Goal: Task Accomplishment & Management: Manage account settings

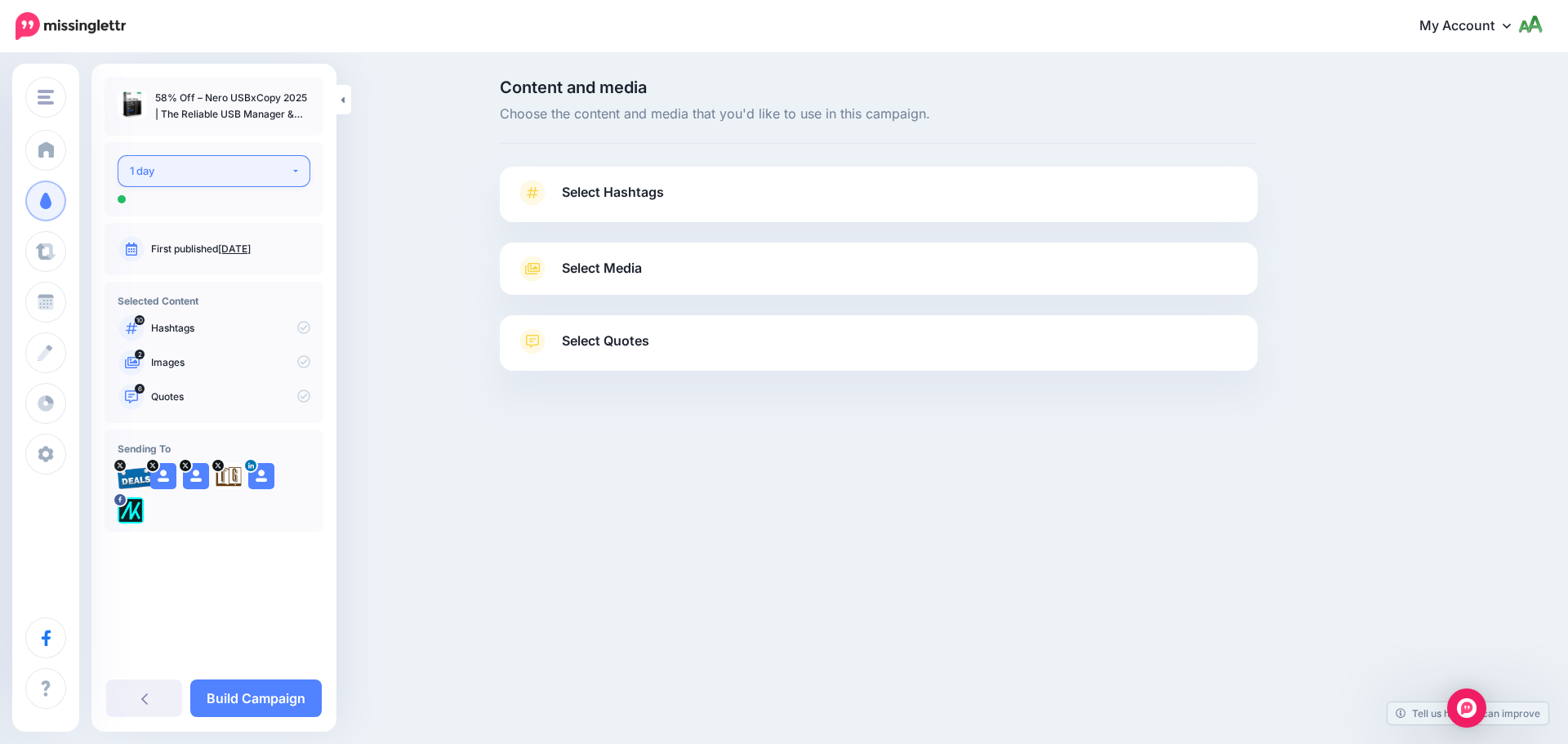
click at [257, 164] on div "1 day" at bounding box center [210, 171] width 161 height 18
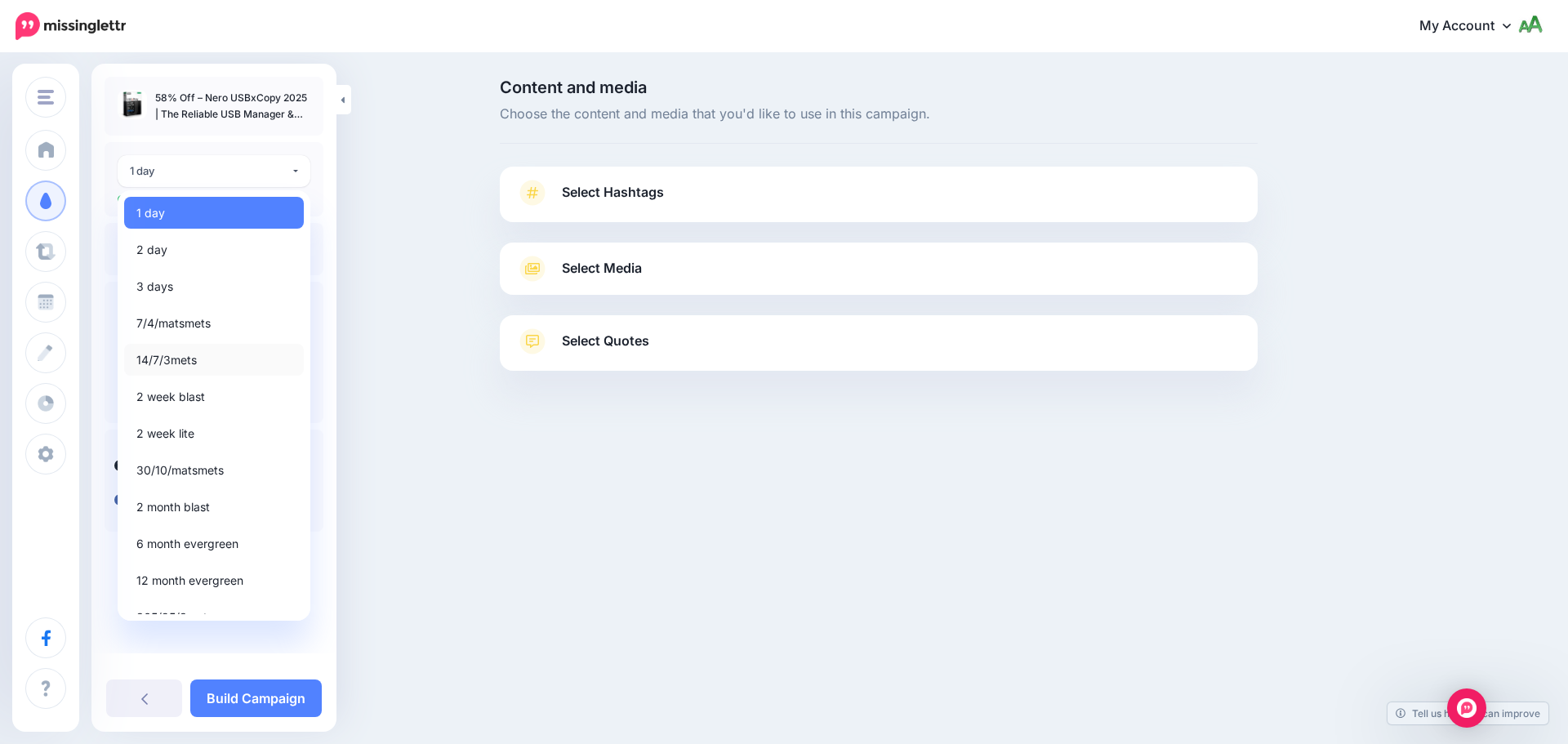
click at [177, 355] on span "14/7/3mets" at bounding box center [166, 361] width 61 height 19
select select "*****"
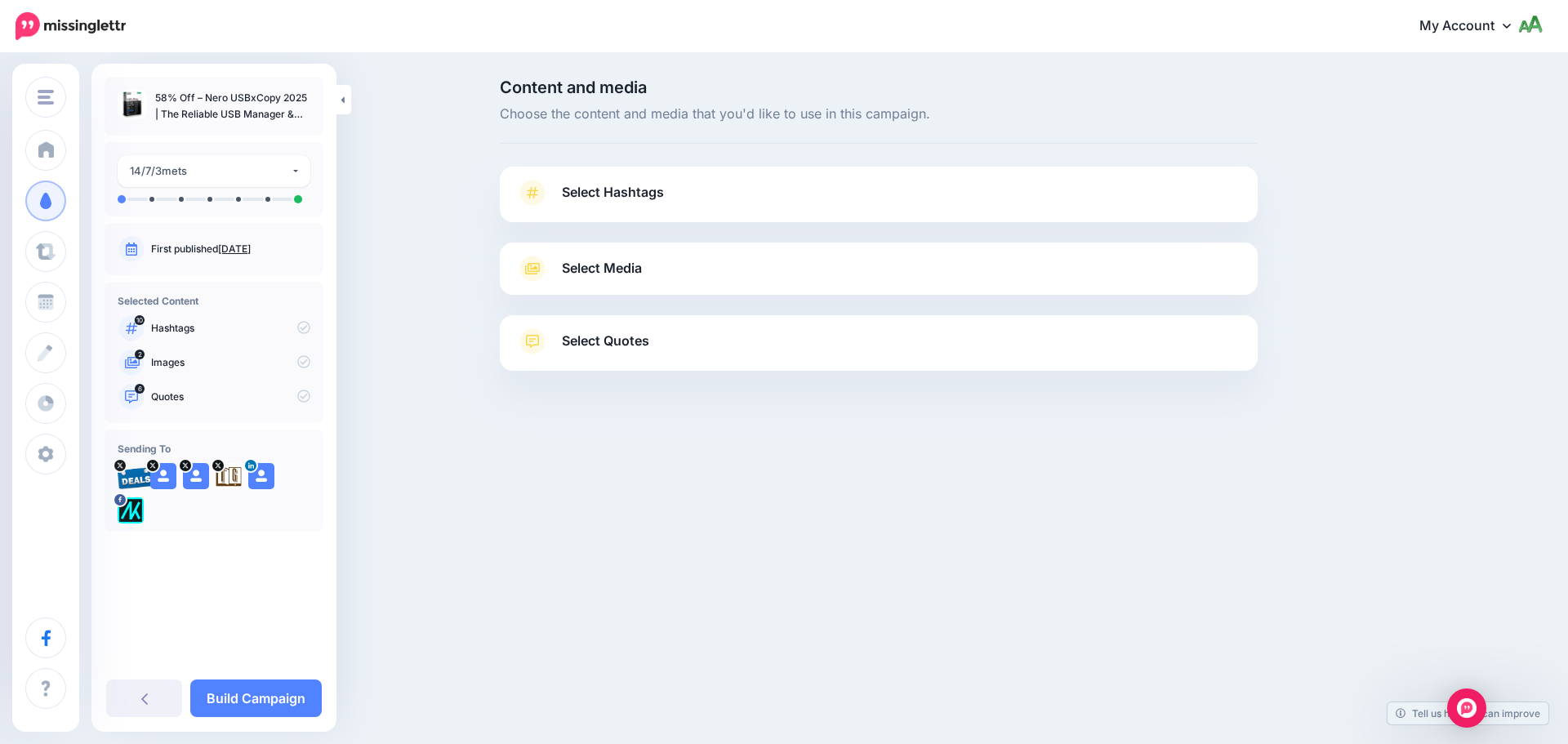
click at [622, 193] on span "Select Hashtags" at bounding box center [613, 192] width 102 height 22
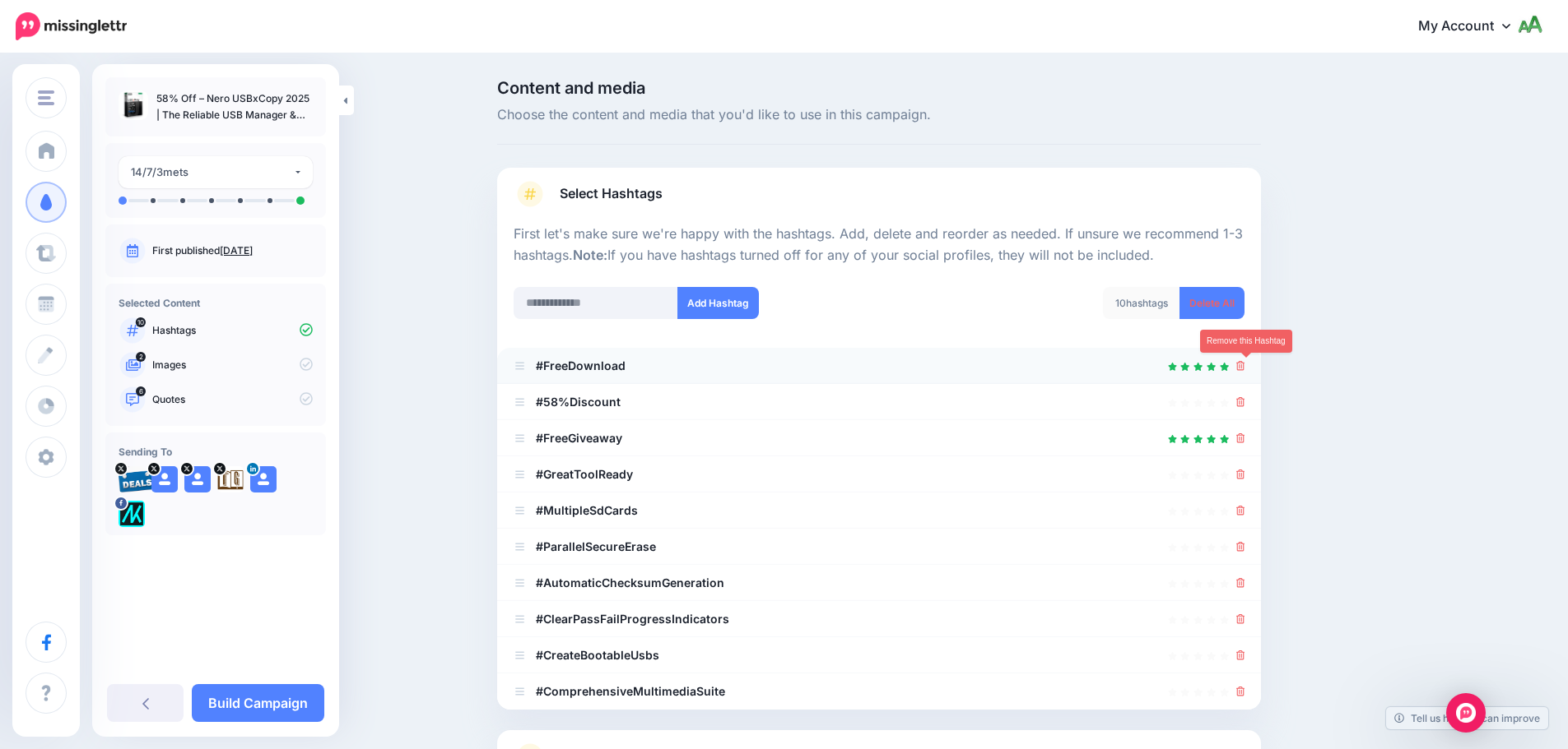
click at [1246, 365] on icon at bounding box center [1241, 366] width 9 height 10
click at [1246, 397] on link at bounding box center [1241, 402] width 9 height 14
click at [1245, 397] on link at bounding box center [1235, 402] width 18 height 14
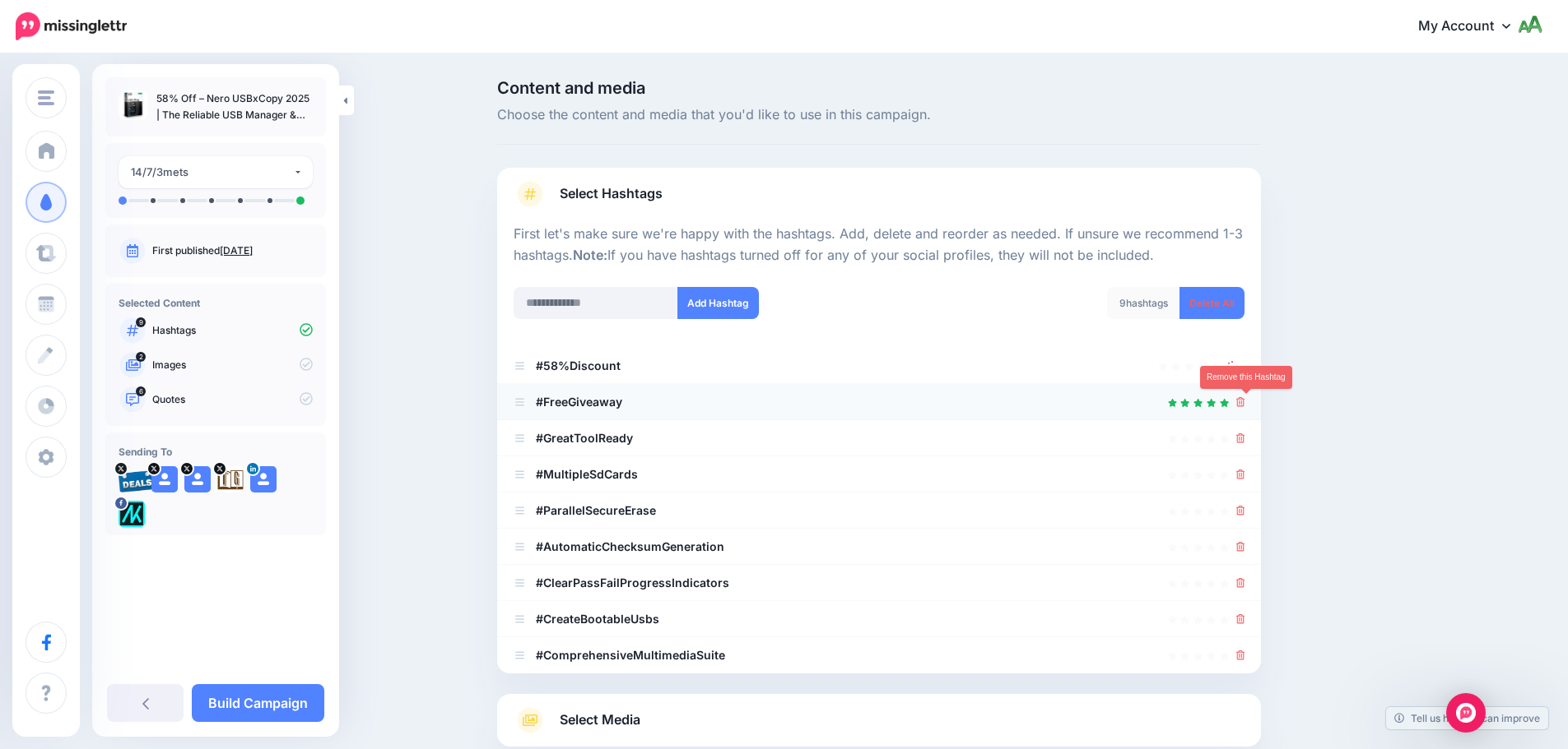
click at [1245, 397] on link at bounding box center [1241, 402] width 9 height 14
click at [1246, 435] on icon at bounding box center [1241, 438] width 9 height 10
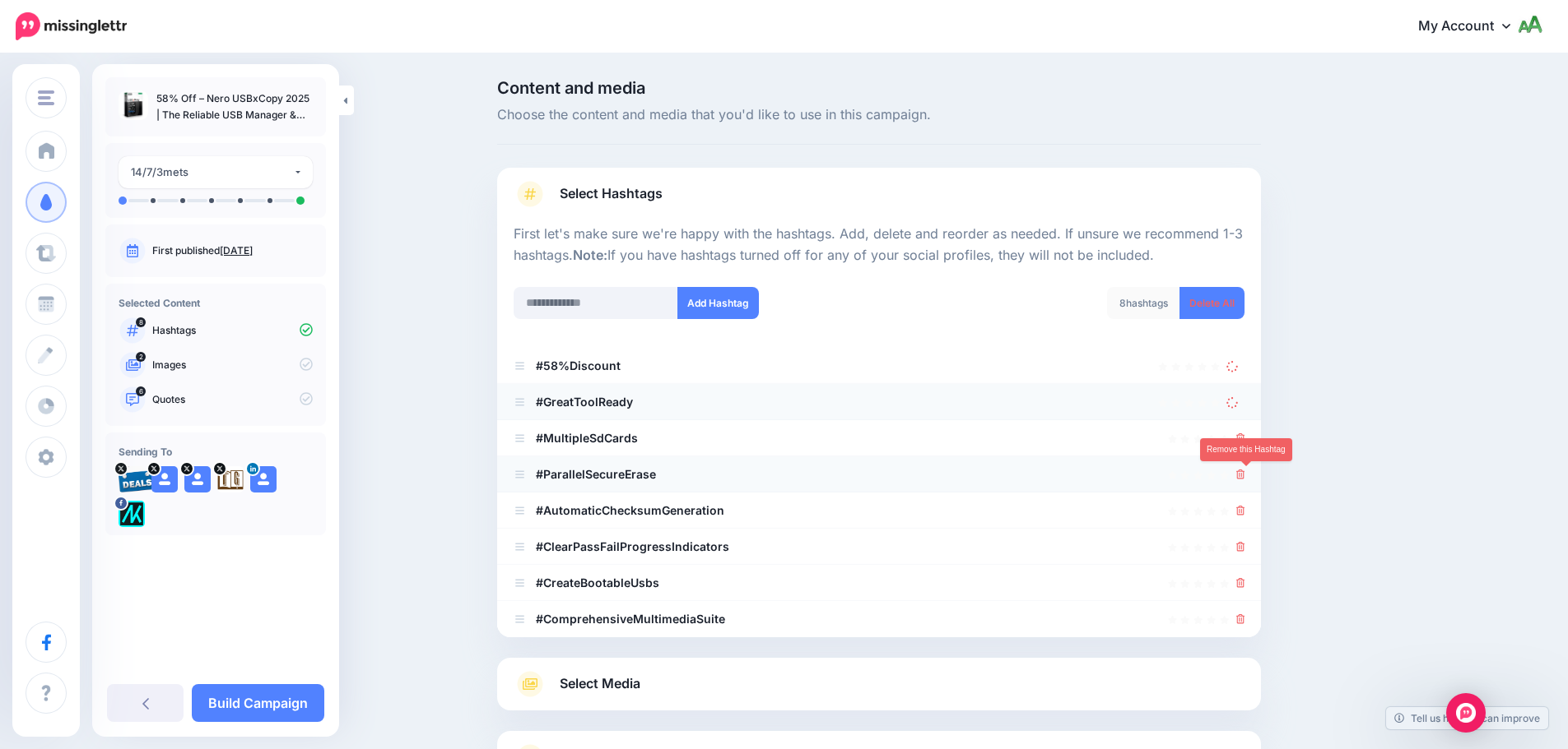
click at [1246, 470] on icon at bounding box center [1241, 475] width 9 height 10
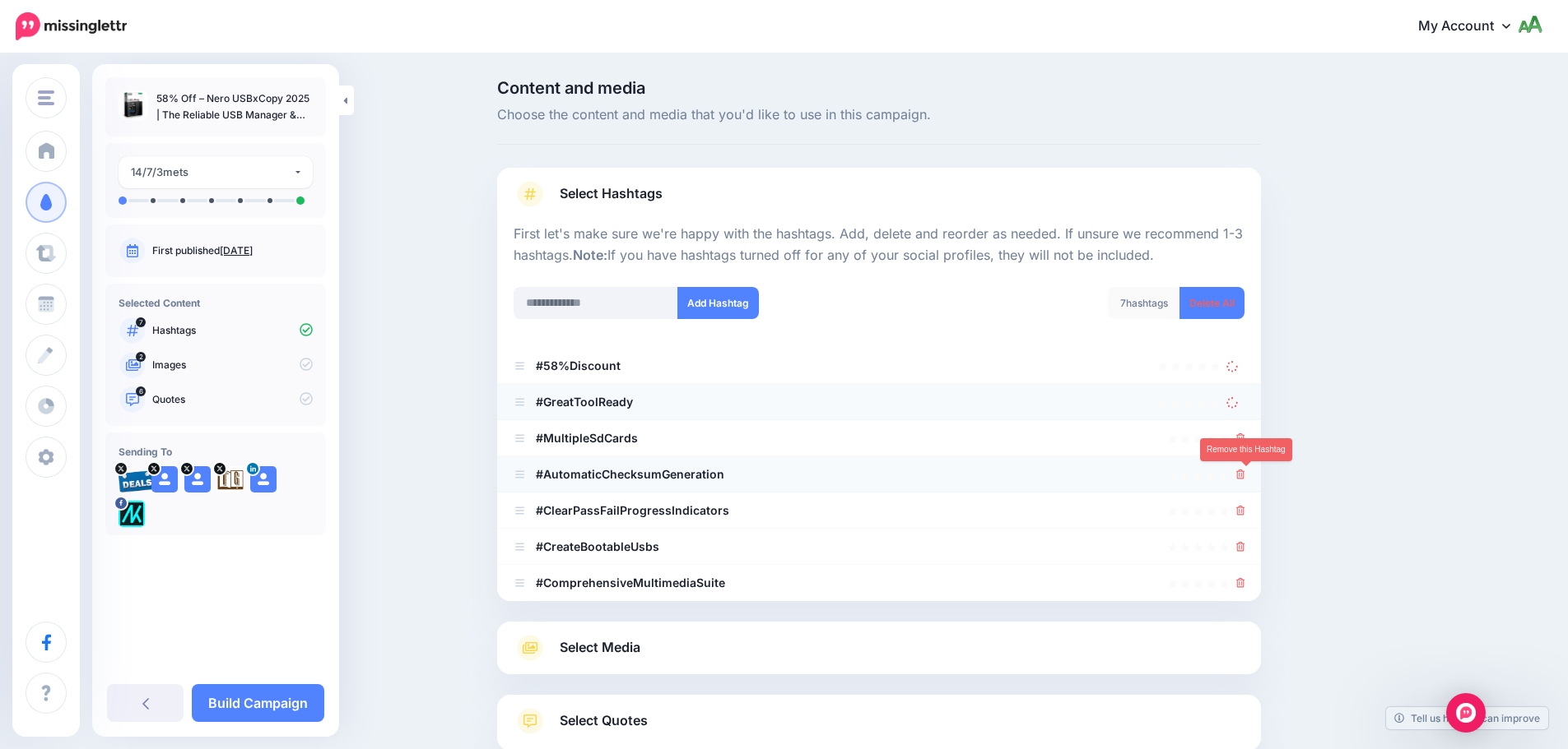
click at [1246, 472] on icon at bounding box center [1241, 475] width 9 height 10
click at [1246, 436] on icon at bounding box center [1241, 438] width 9 height 10
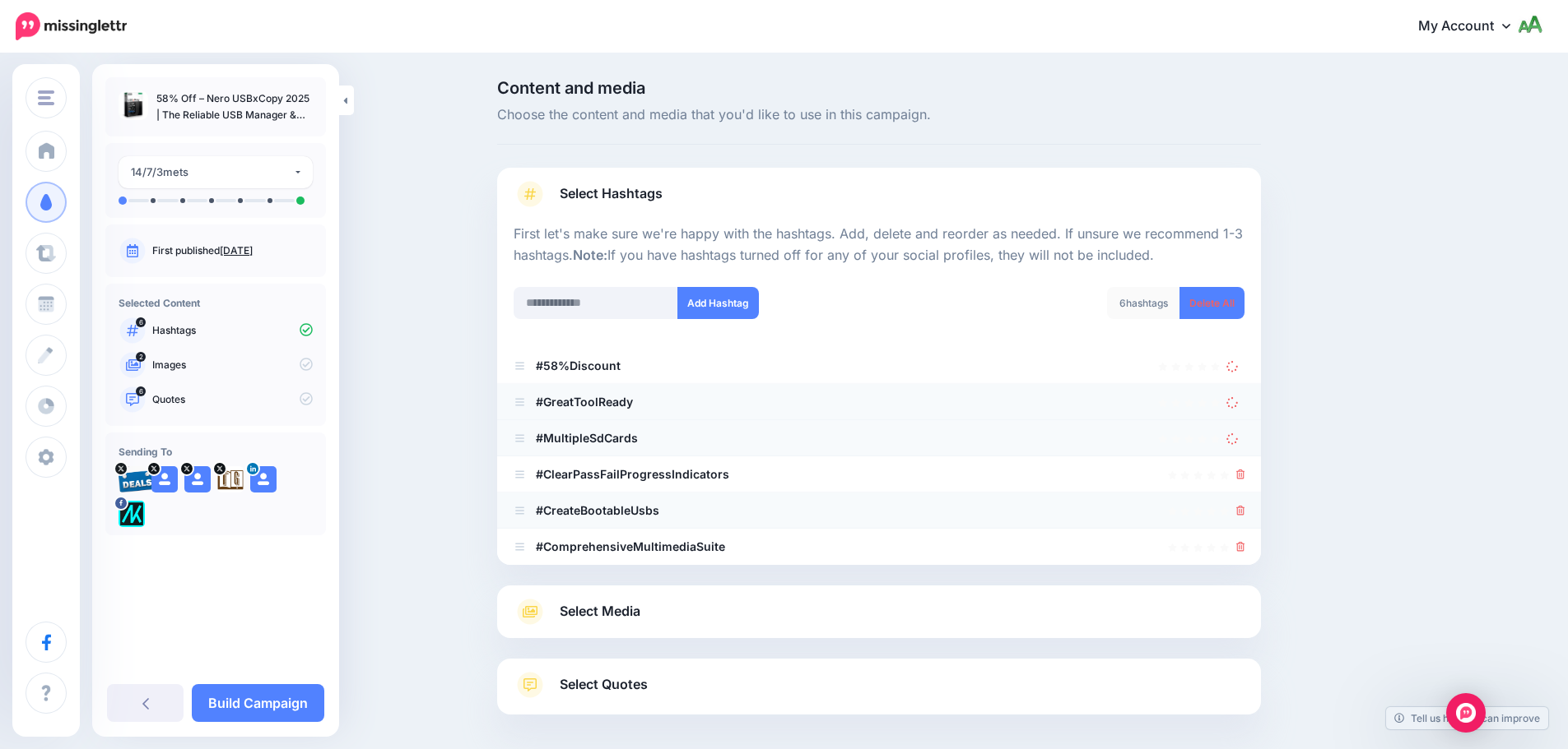
click at [1246, 509] on icon at bounding box center [1241, 510] width 9 height 10
click at [1246, 548] on icon at bounding box center [1241, 546] width 9 height 10
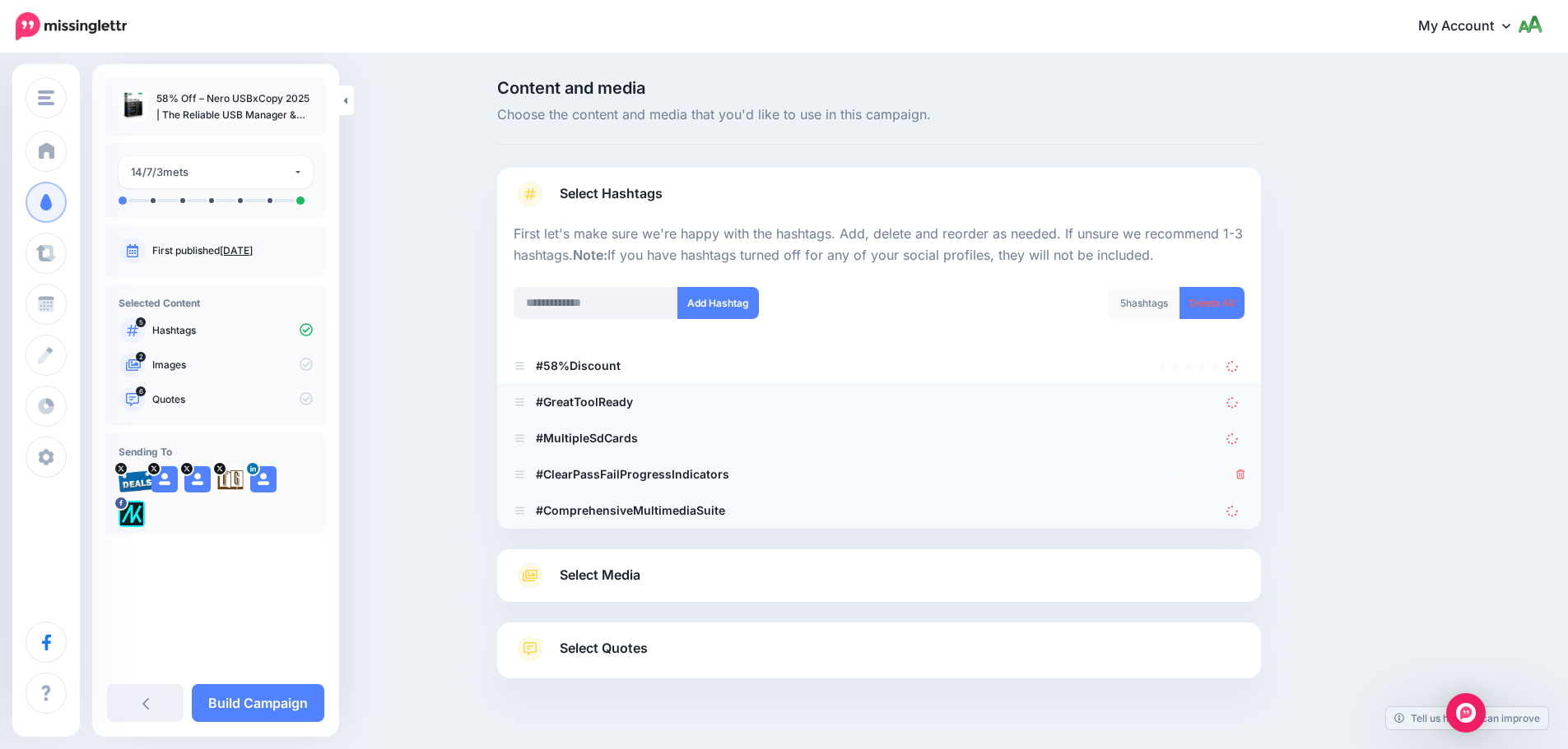
click at [1246, 473] on icon at bounding box center [1241, 475] width 9 height 10
click at [1237, 362] on icon at bounding box center [1232, 366] width 12 height 12
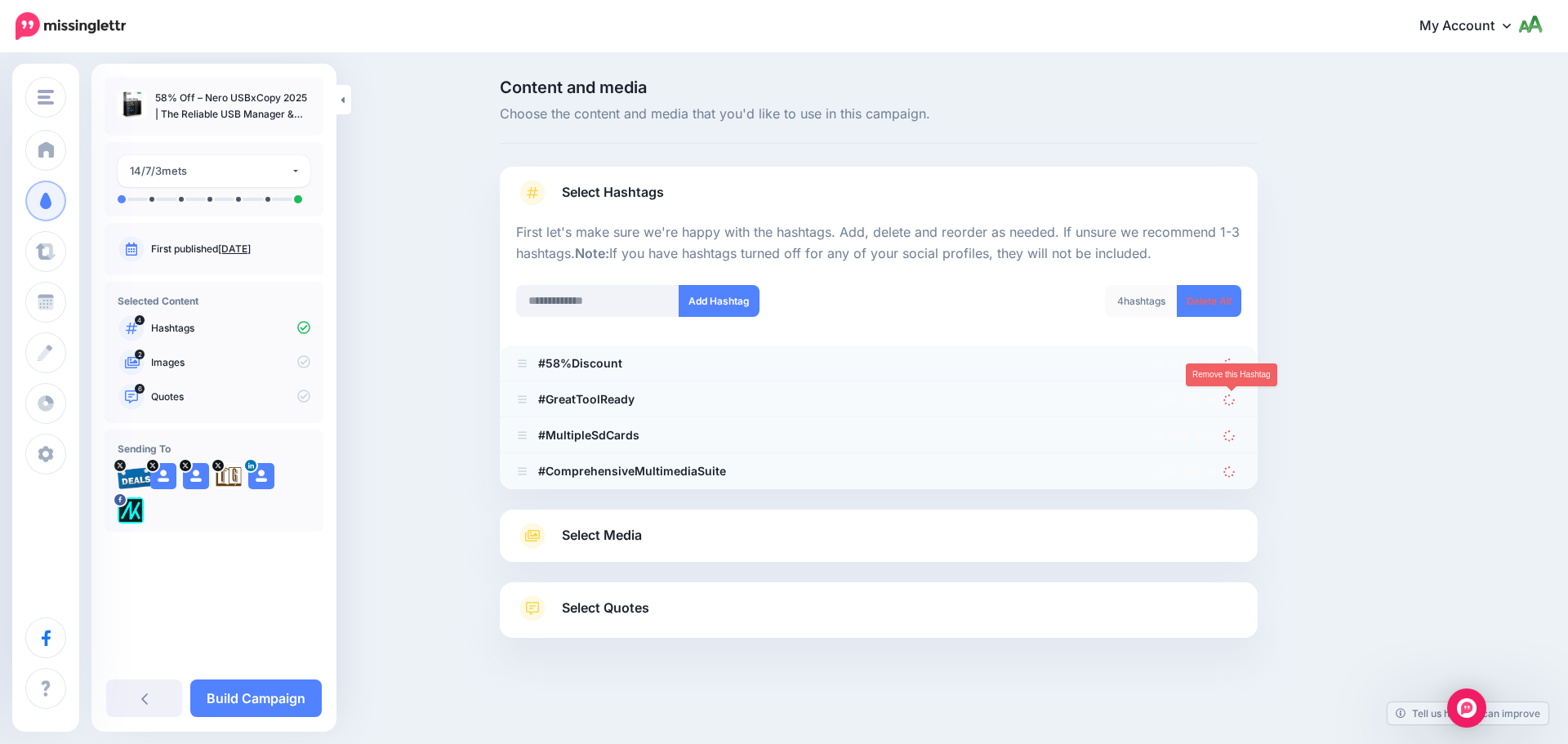
click at [1232, 396] on icon at bounding box center [1229, 399] width 13 height 13
click at [1232, 361] on icon at bounding box center [1229, 363] width 11 height 11
click at [1232, 431] on icon at bounding box center [1229, 435] width 11 height 11
click at [1233, 398] on icon at bounding box center [1230, 399] width 12 height 12
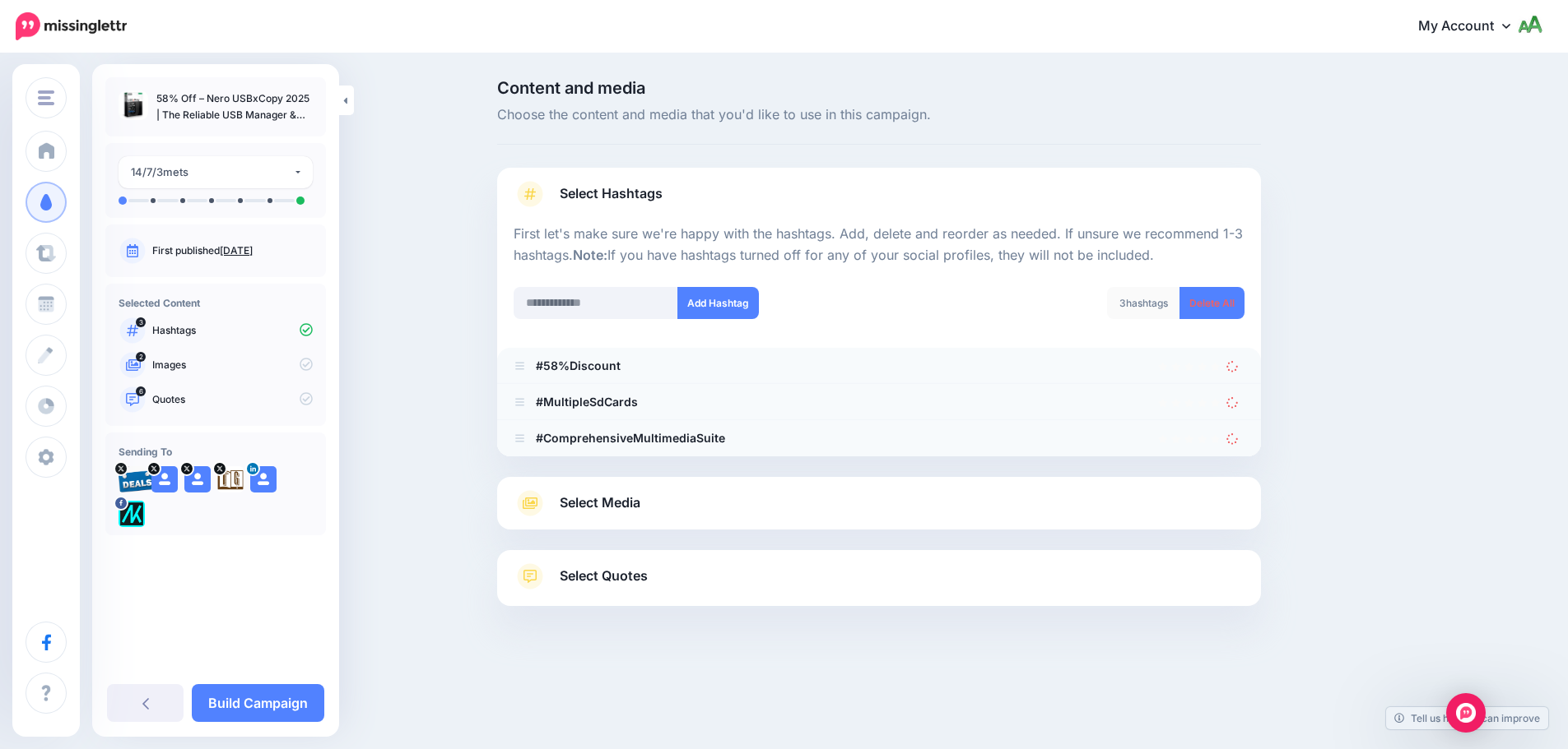
click at [1245, 481] on div "Select Media Next, let's make sure we have the best media for this campaign. De…" at bounding box center [879, 503] width 764 height 52
click at [1238, 439] on icon at bounding box center [1232, 438] width 12 height 12
click at [1238, 400] on icon at bounding box center [1231, 402] width 12 height 12
click at [1238, 368] on icon at bounding box center [1239, 366] width 12 height 12
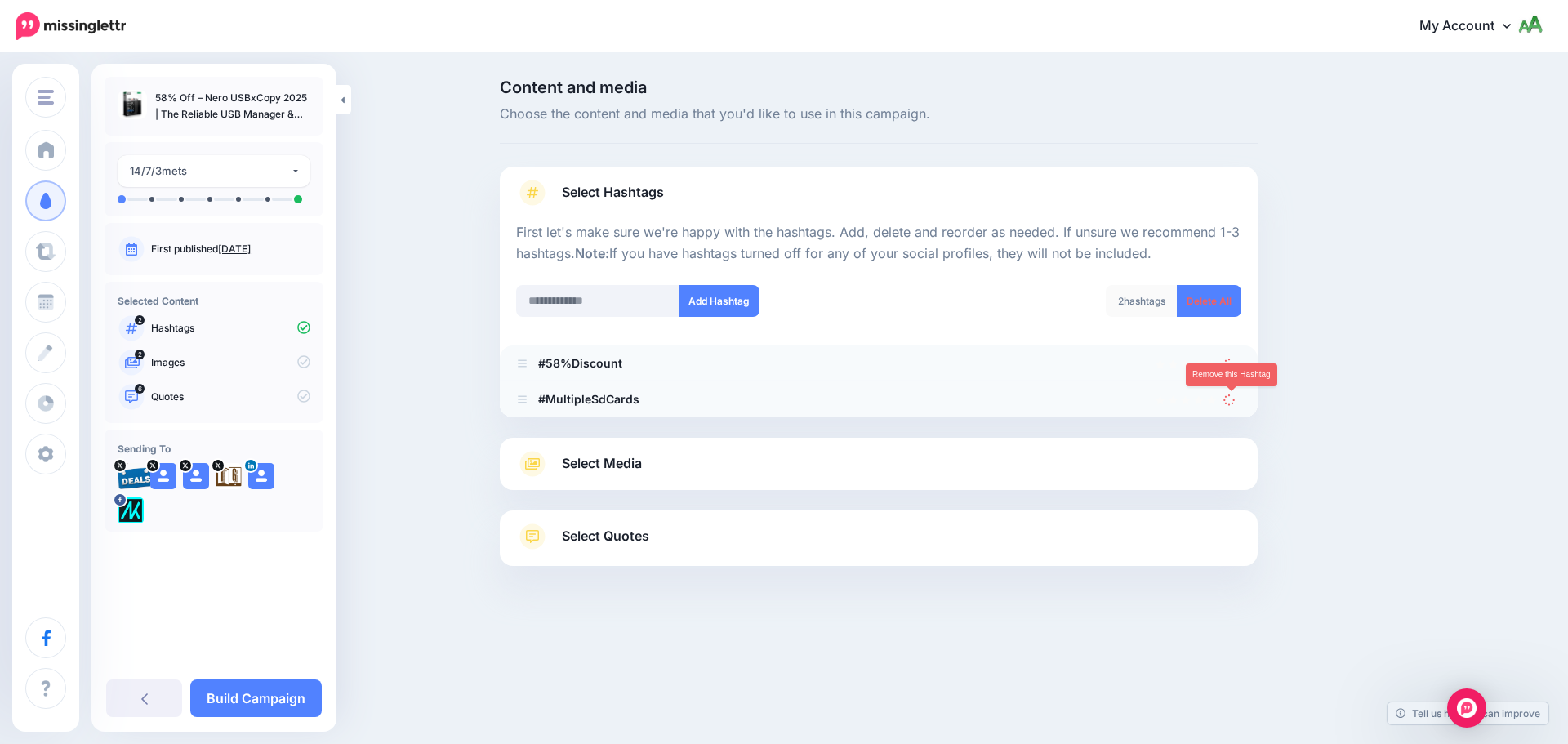
click at [1234, 399] on icon at bounding box center [1229, 399] width 11 height 11
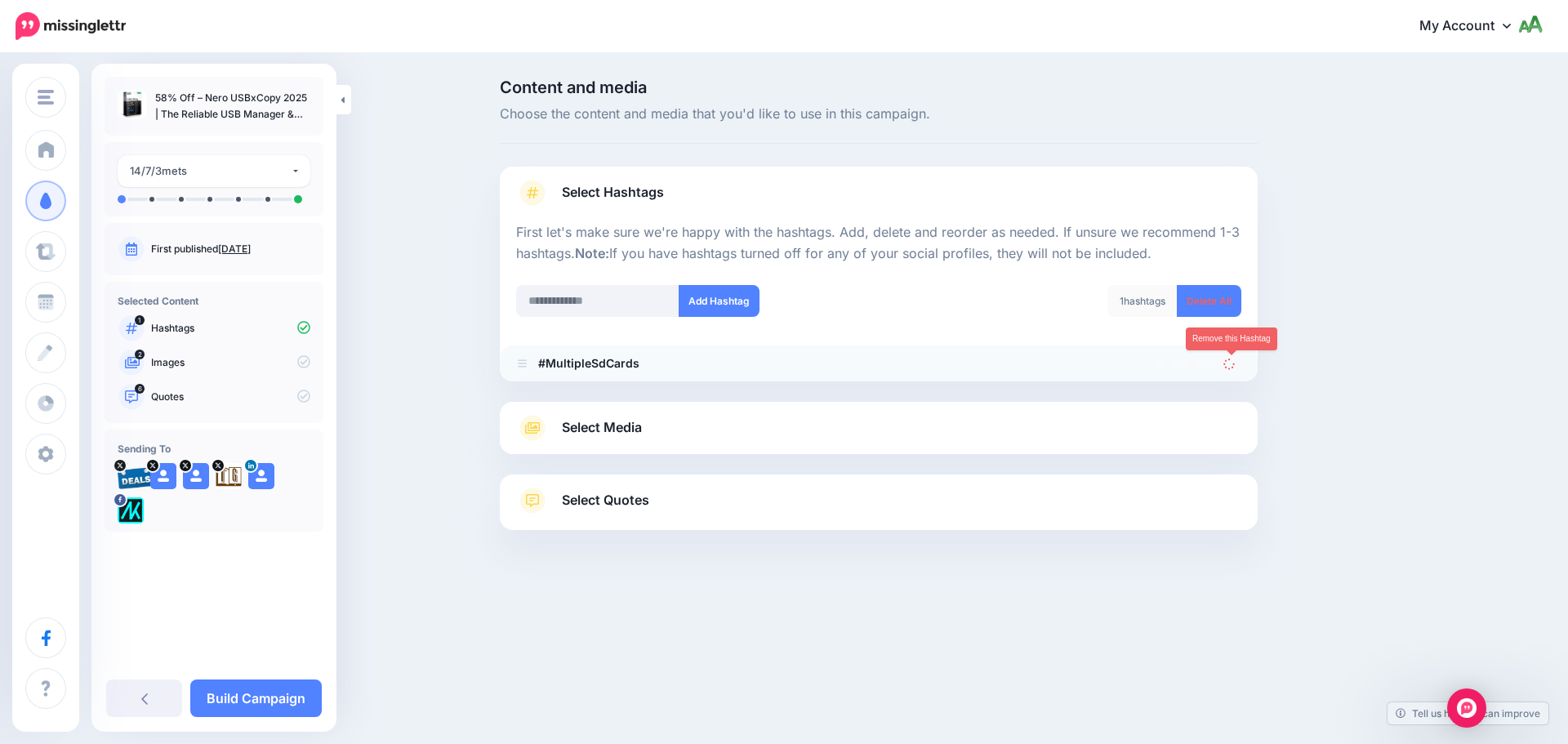
click at [1231, 364] on icon at bounding box center [1229, 363] width 11 height 11
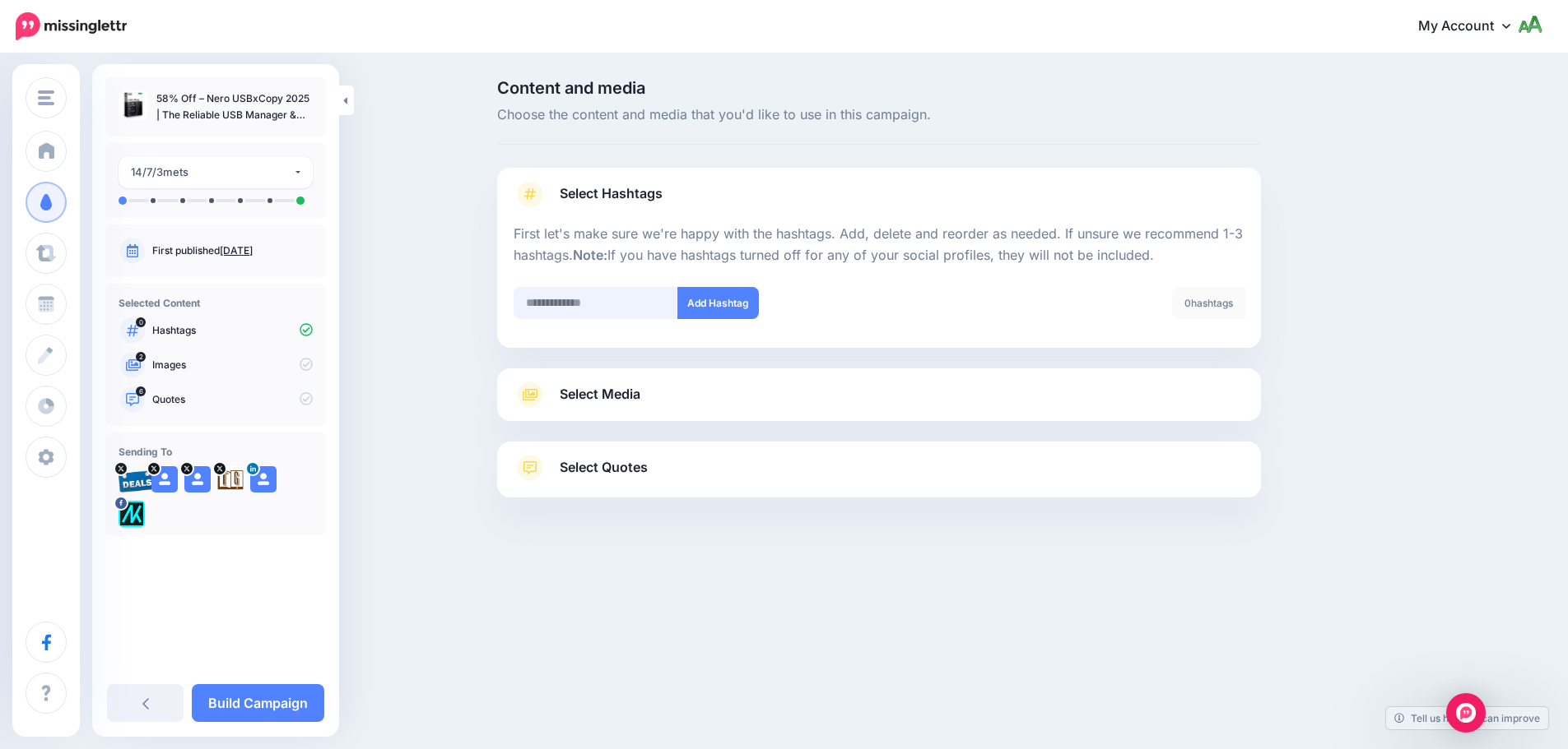
click at [629, 296] on input "text" at bounding box center [596, 303] width 165 height 32
type input "**********"
click at [741, 311] on button "Add Hashtag" at bounding box center [718, 303] width 82 height 32
click at [620, 297] on input "text" at bounding box center [596, 303] width 165 height 32
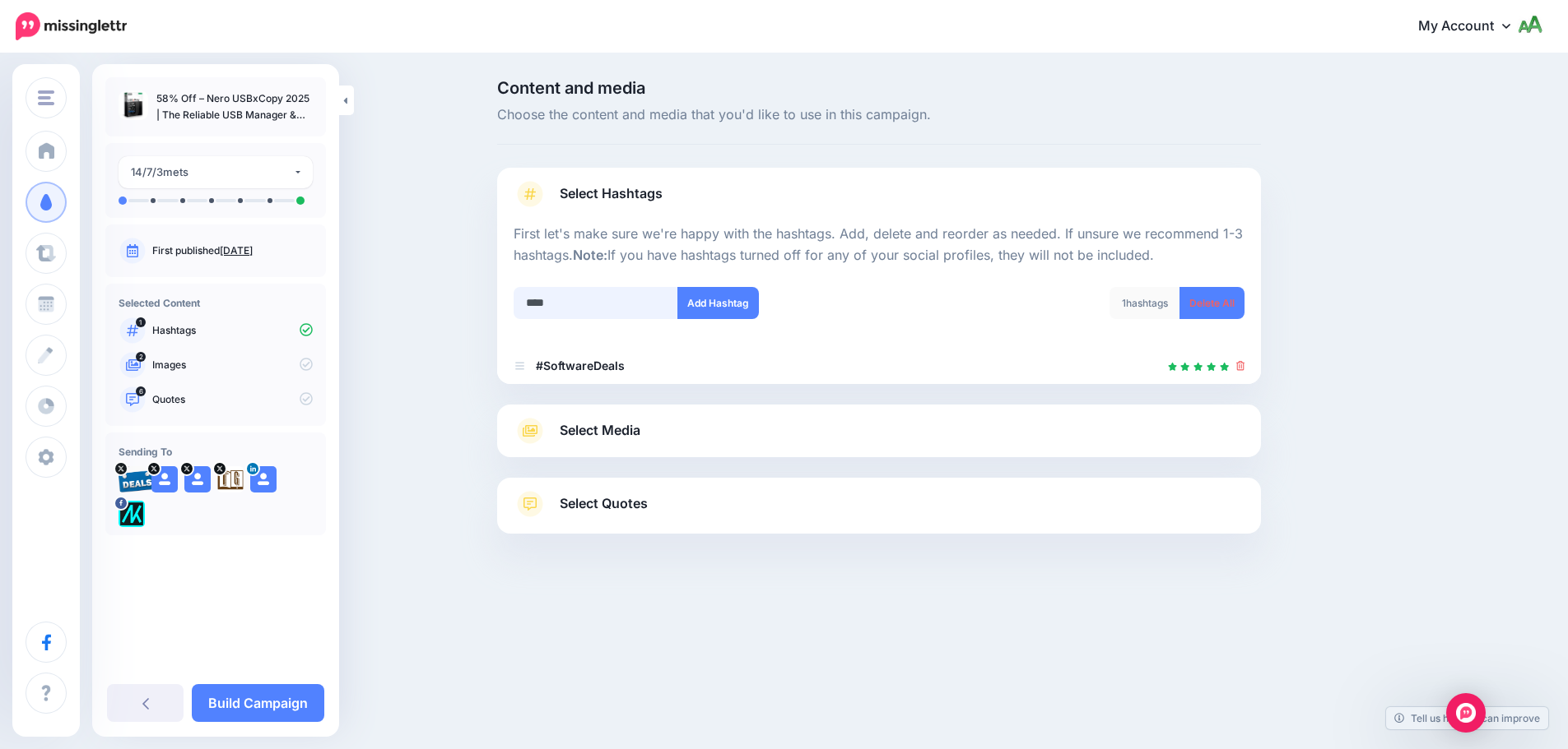
scroll to position [23, 0]
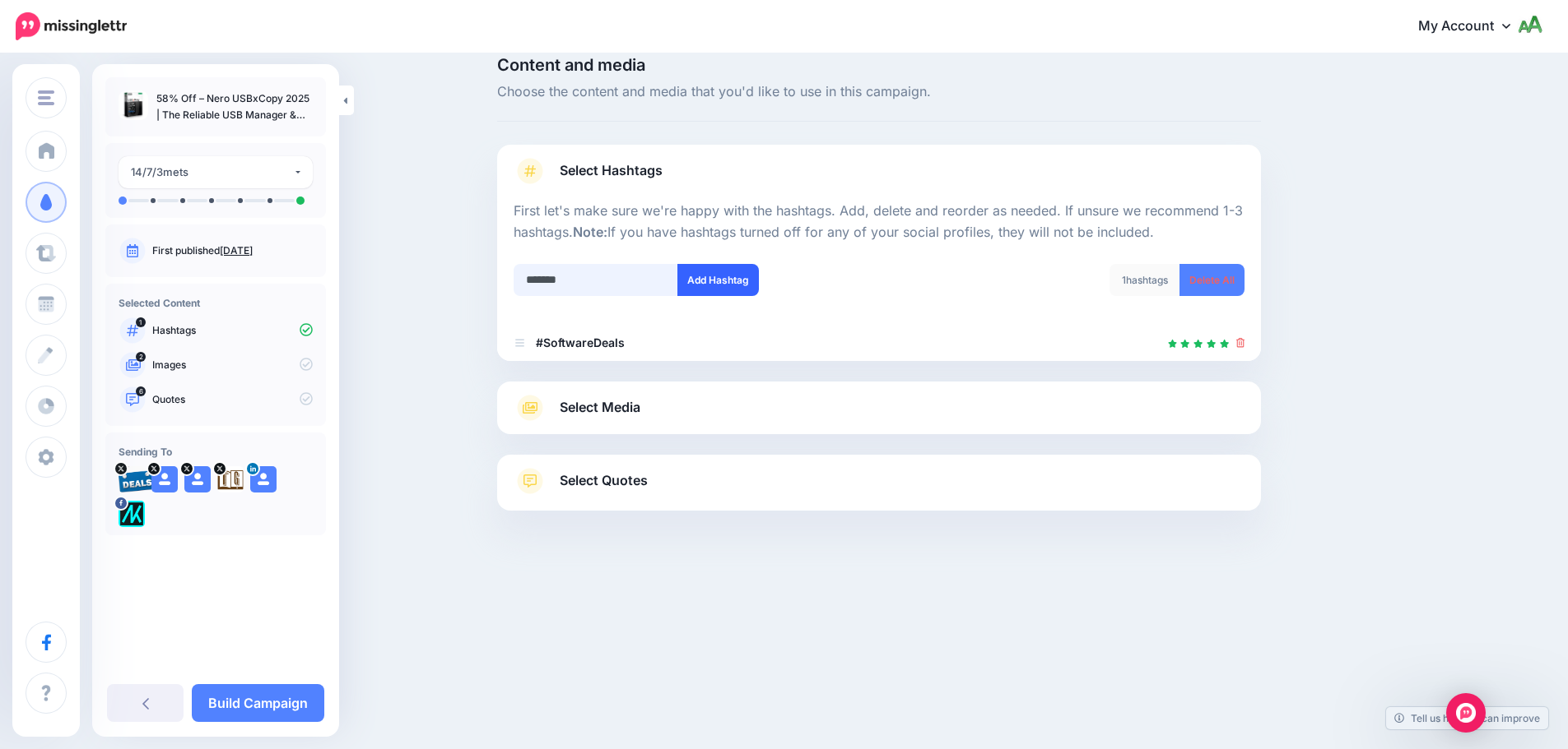
type input "*******"
click at [721, 290] on button "Add Hashtag" at bounding box center [718, 280] width 82 height 32
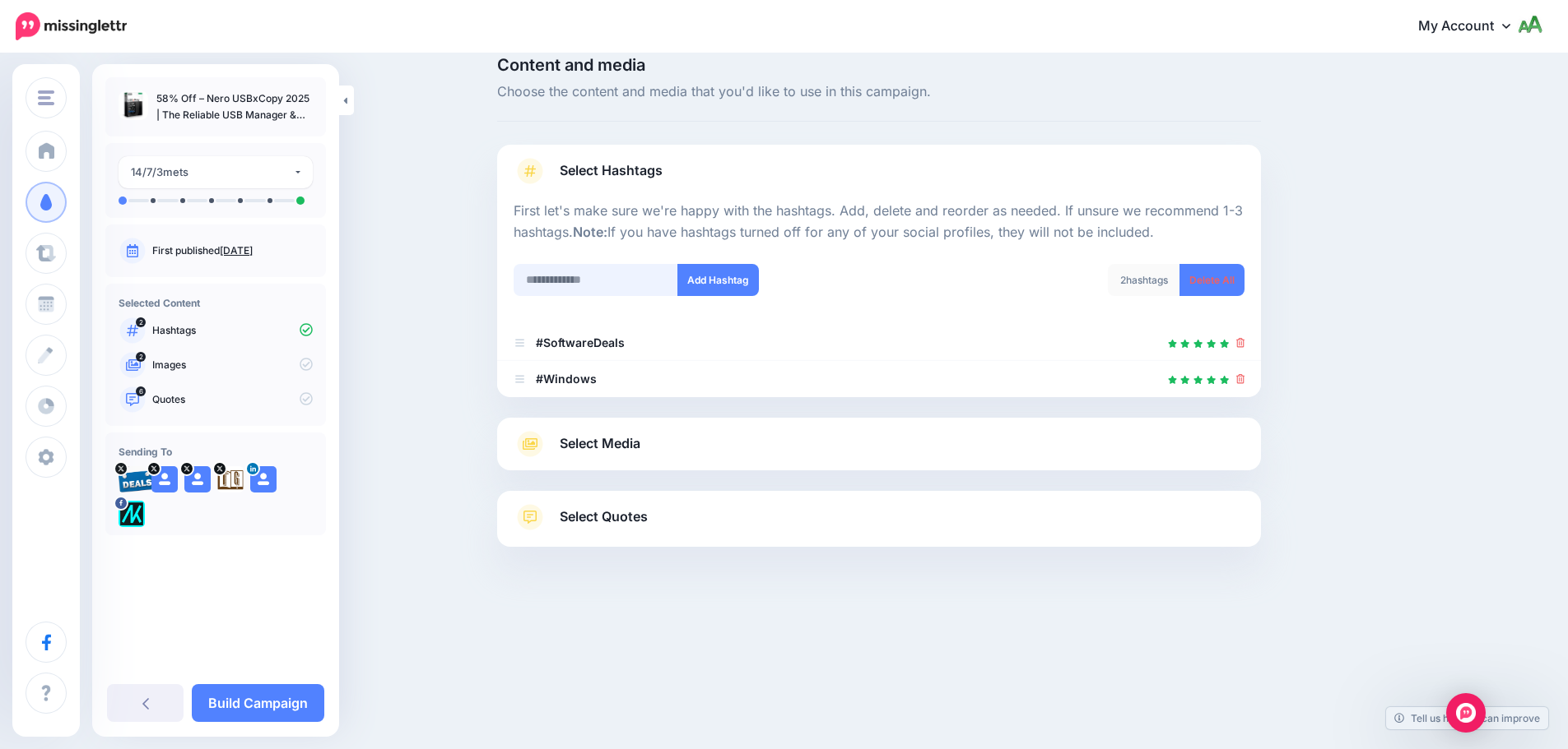
click at [633, 273] on input "text" at bounding box center [596, 280] width 165 height 32
type input "***"
click at [718, 285] on button "Add Hashtag" at bounding box center [718, 280] width 82 height 32
click at [966, 454] on link "Select Media" at bounding box center [879, 444] width 731 height 27
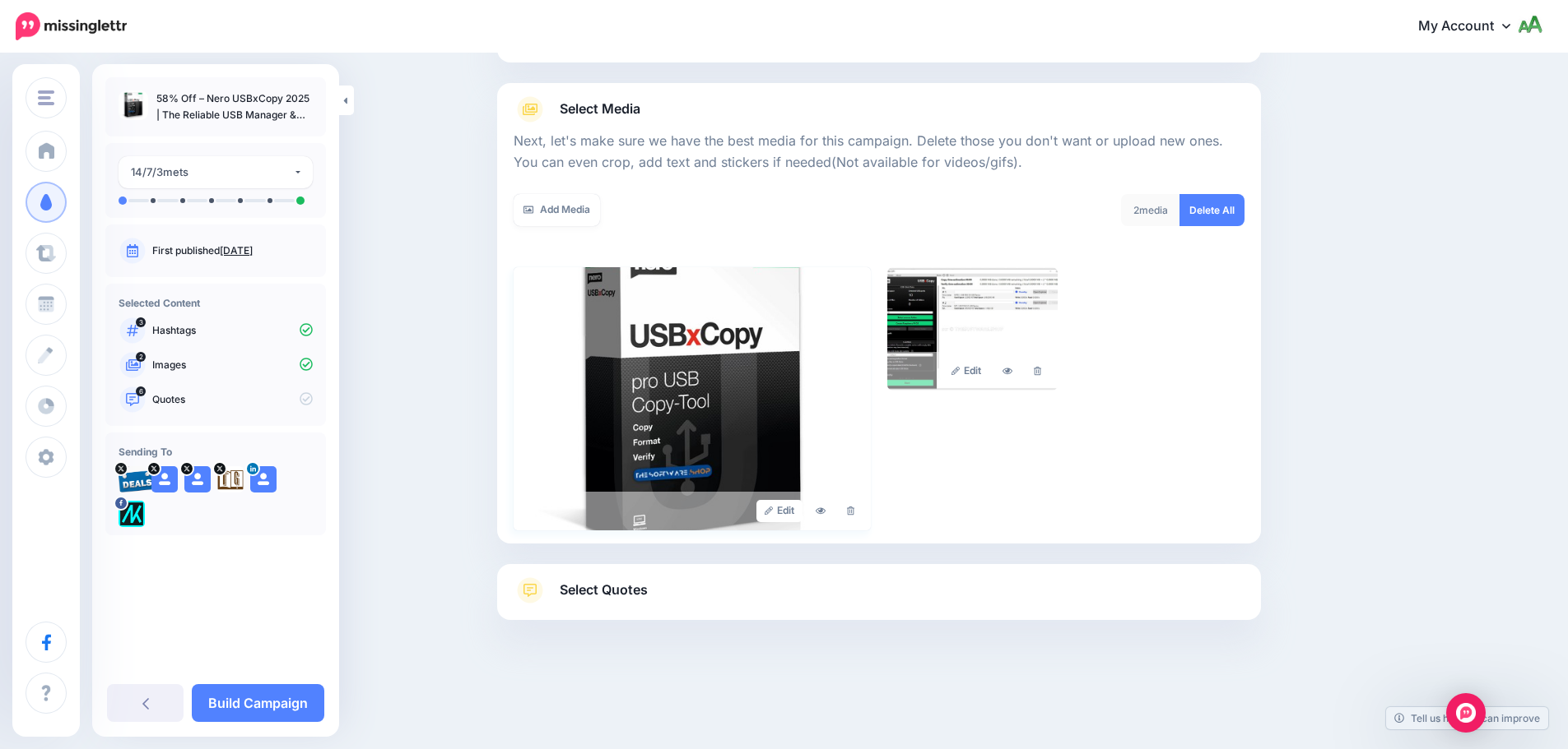
scroll to position [162, 0]
click at [748, 598] on link "Select Quotes" at bounding box center [879, 598] width 731 height 42
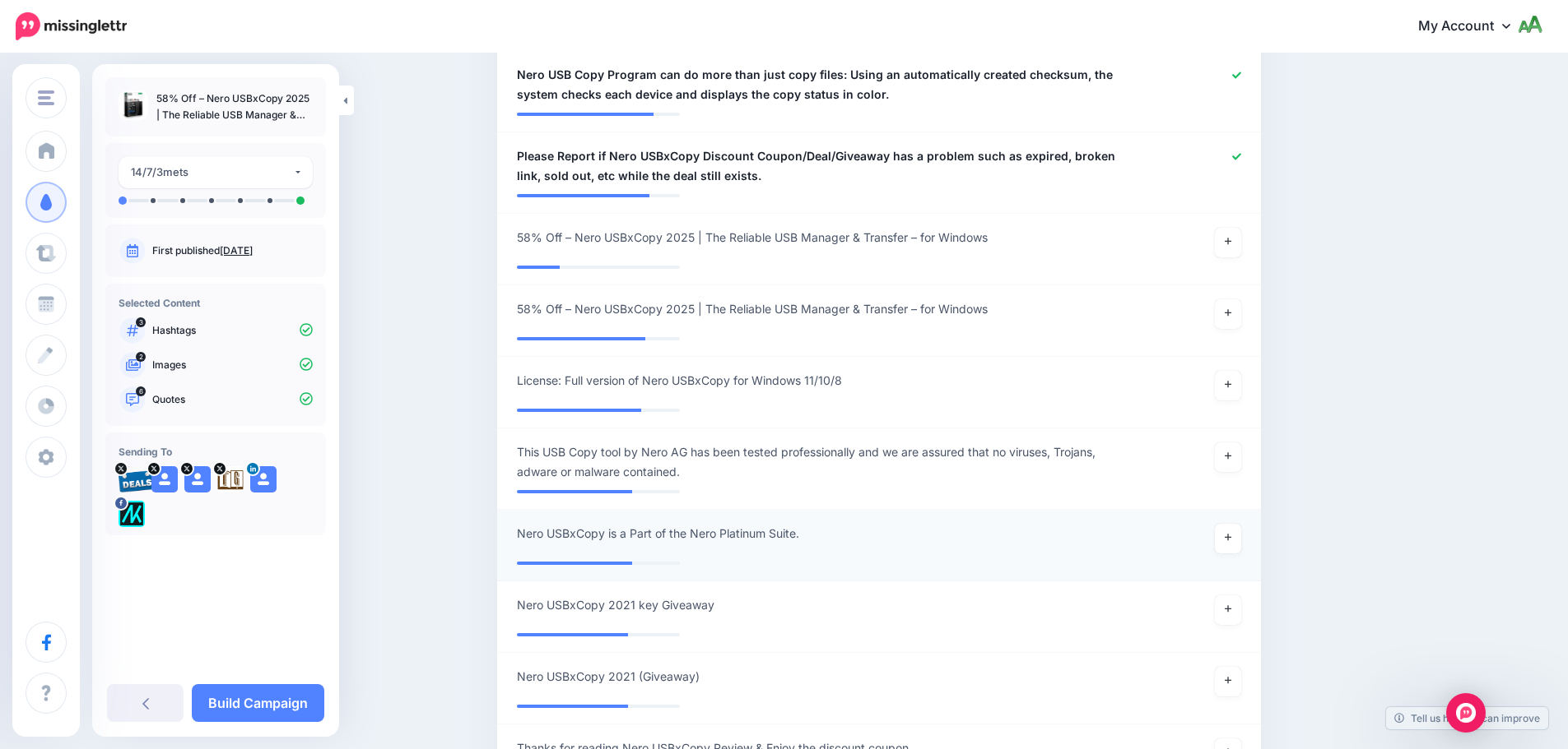
scroll to position [902, 0]
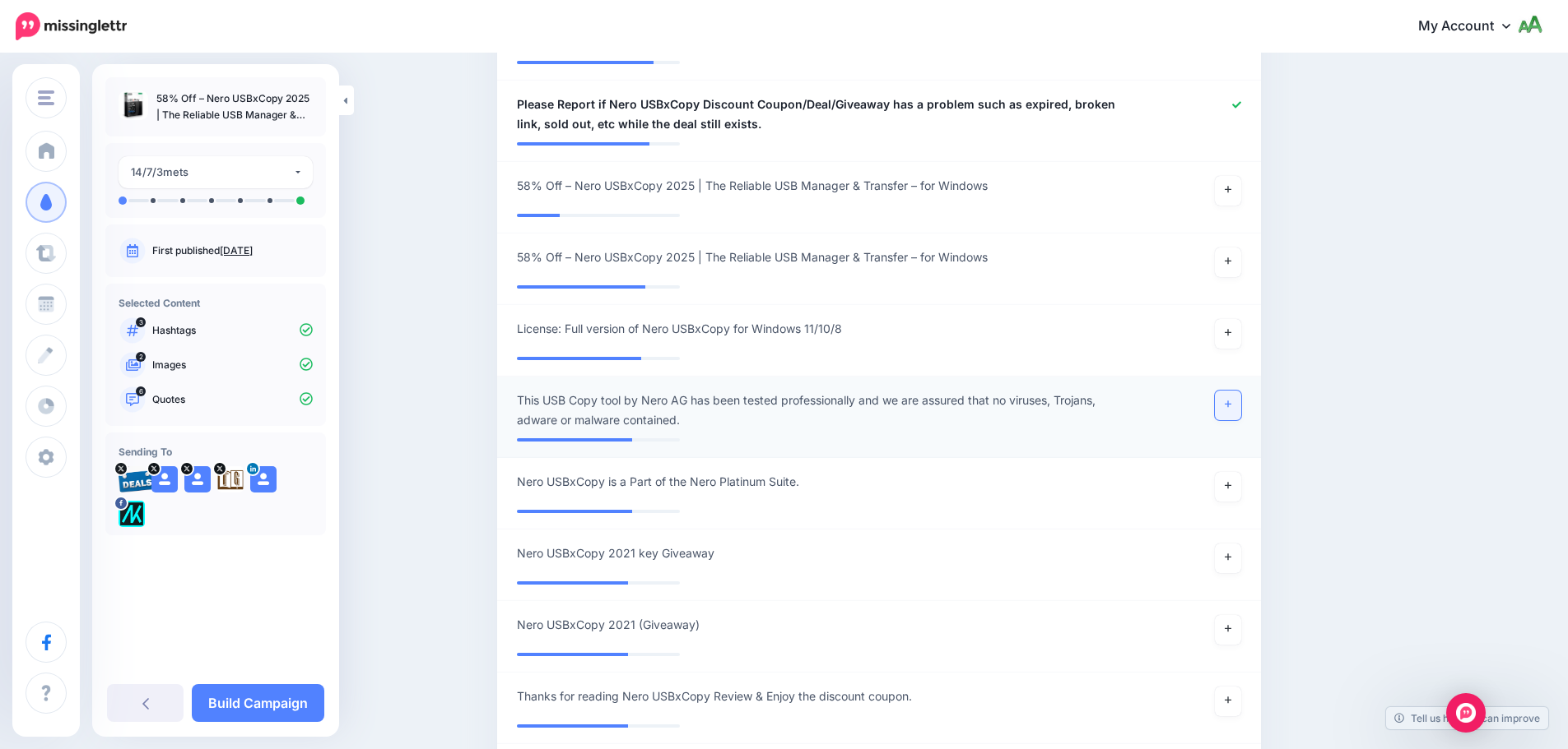
click at [1231, 402] on icon at bounding box center [1228, 405] width 6 height 9
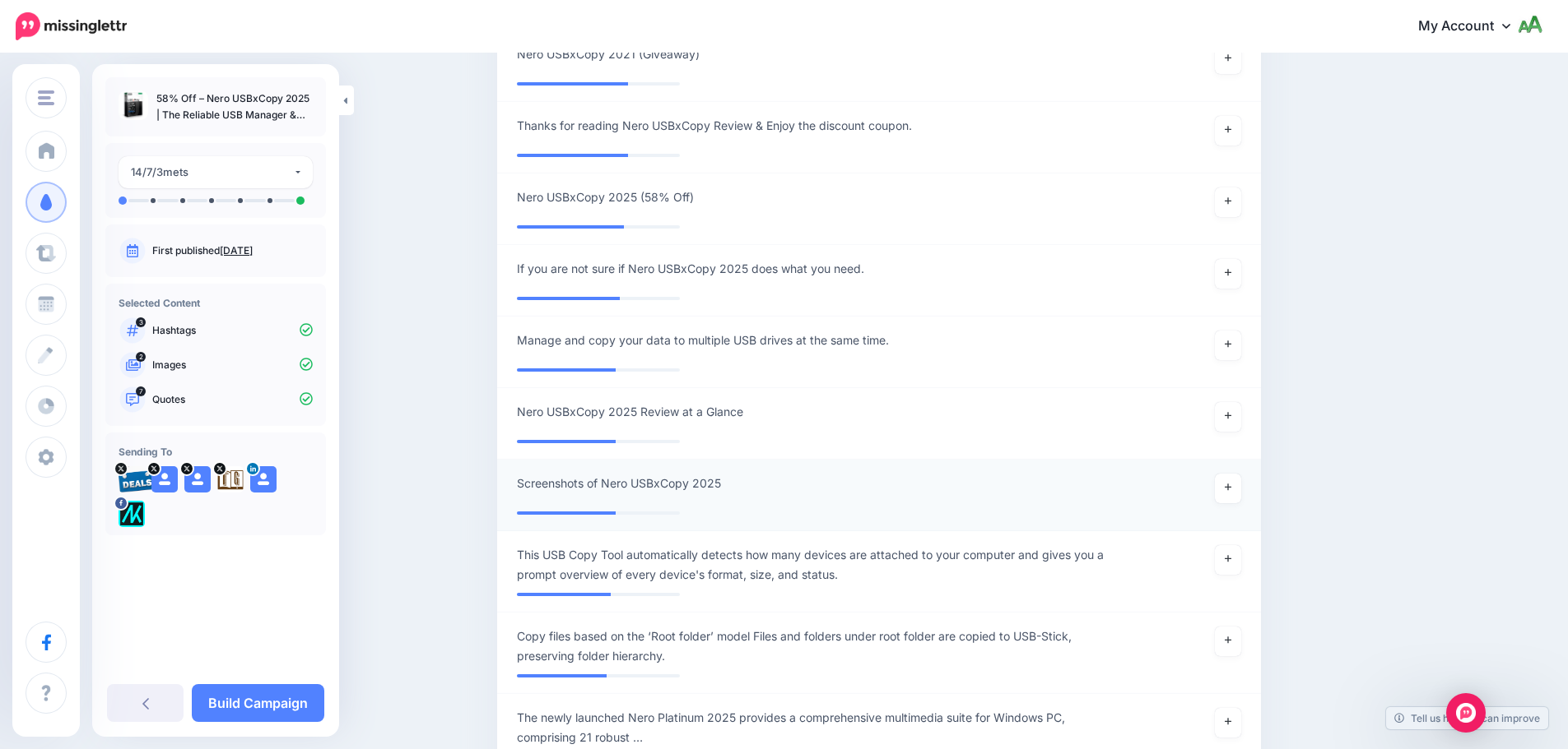
scroll to position [1479, 0]
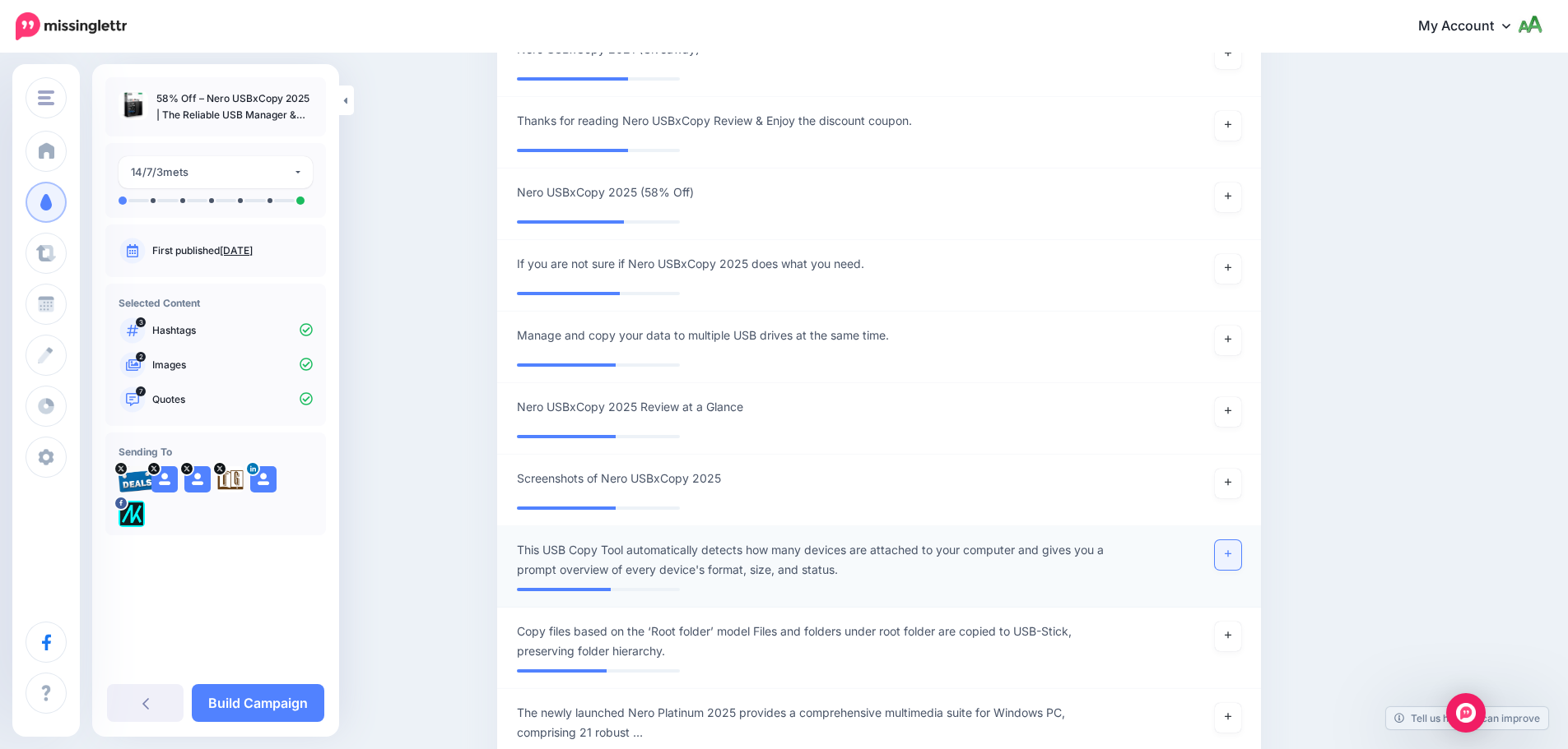
click at [1238, 553] on link at bounding box center [1228, 554] width 27 height 29
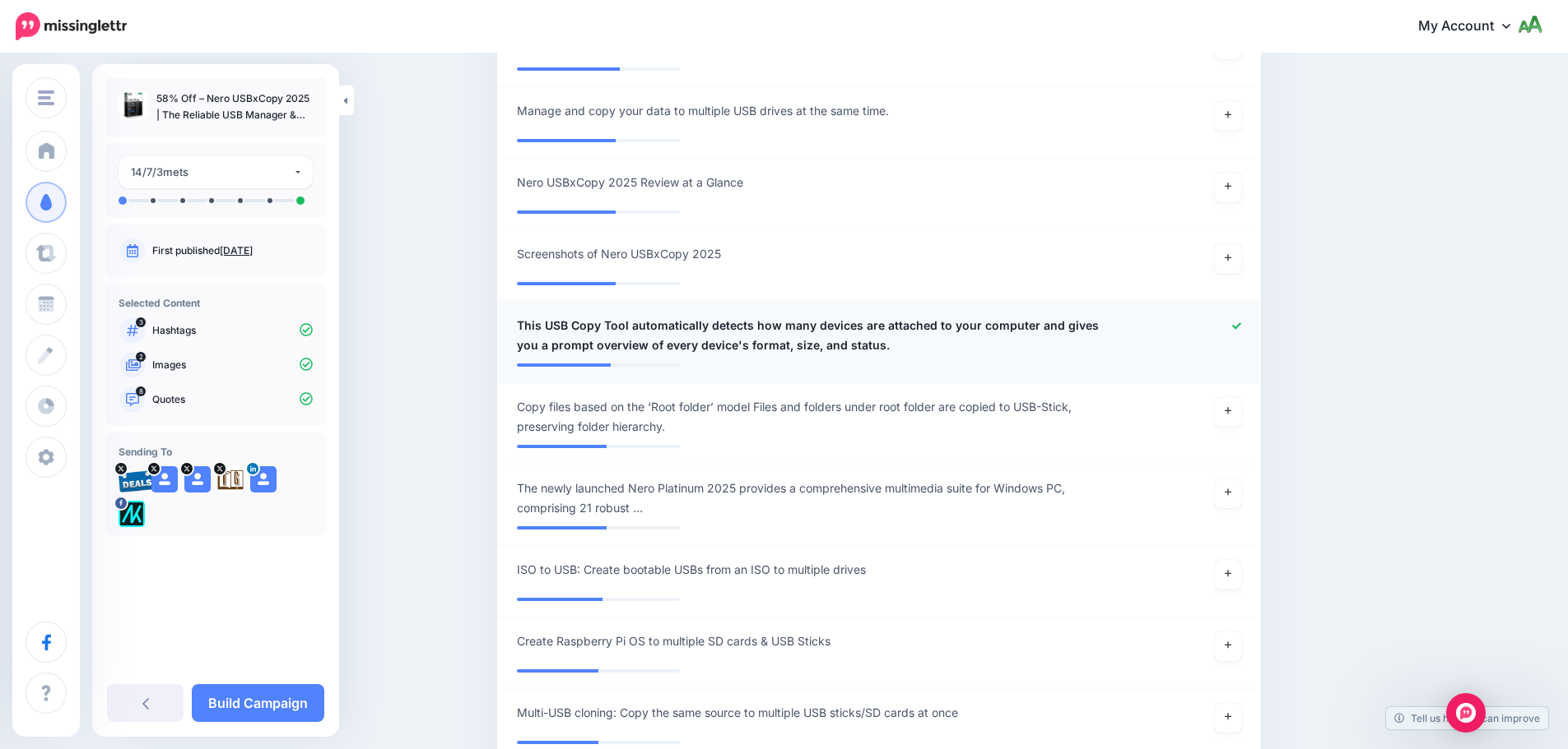
scroll to position [1725, 0]
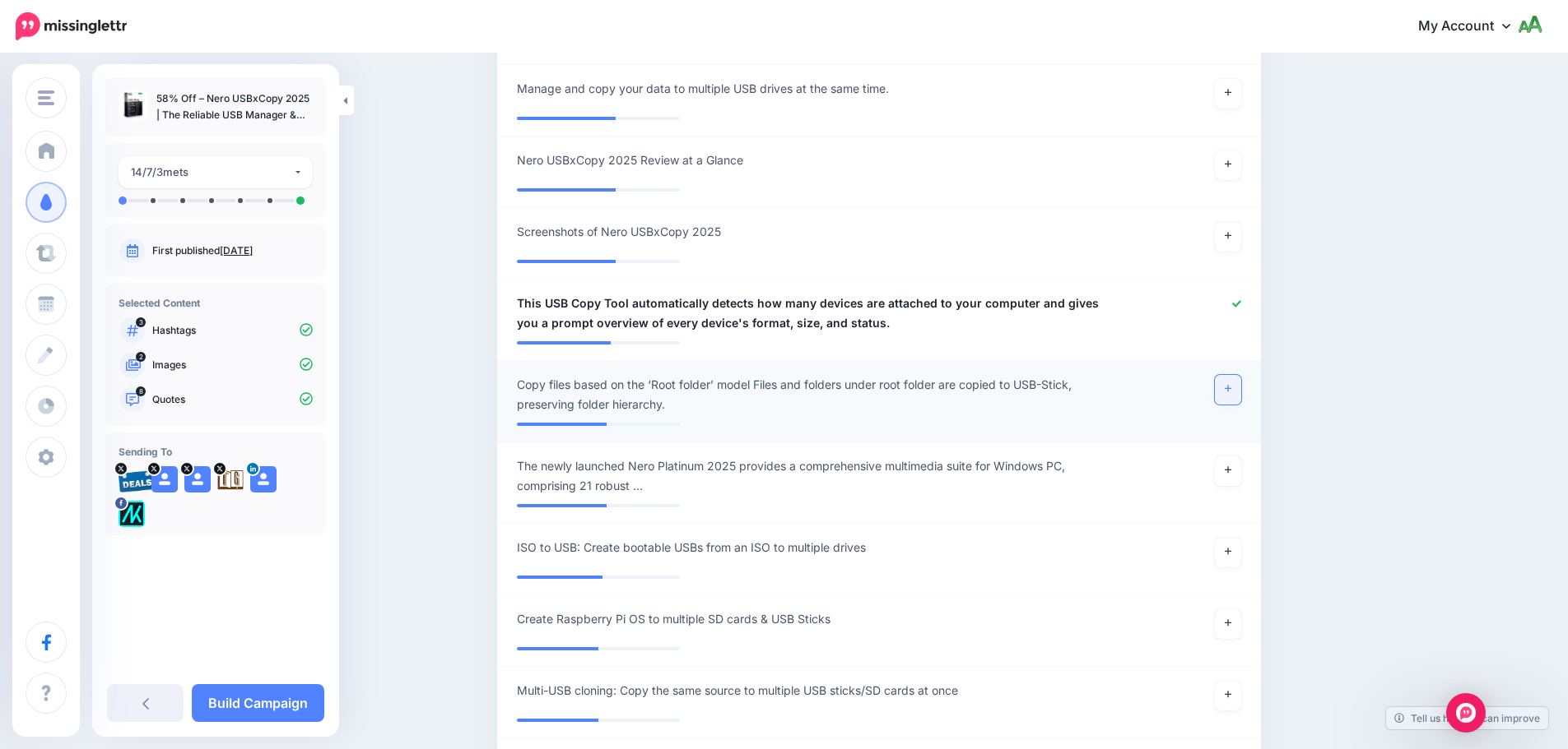
click at [1231, 392] on icon at bounding box center [1228, 389] width 6 height 9
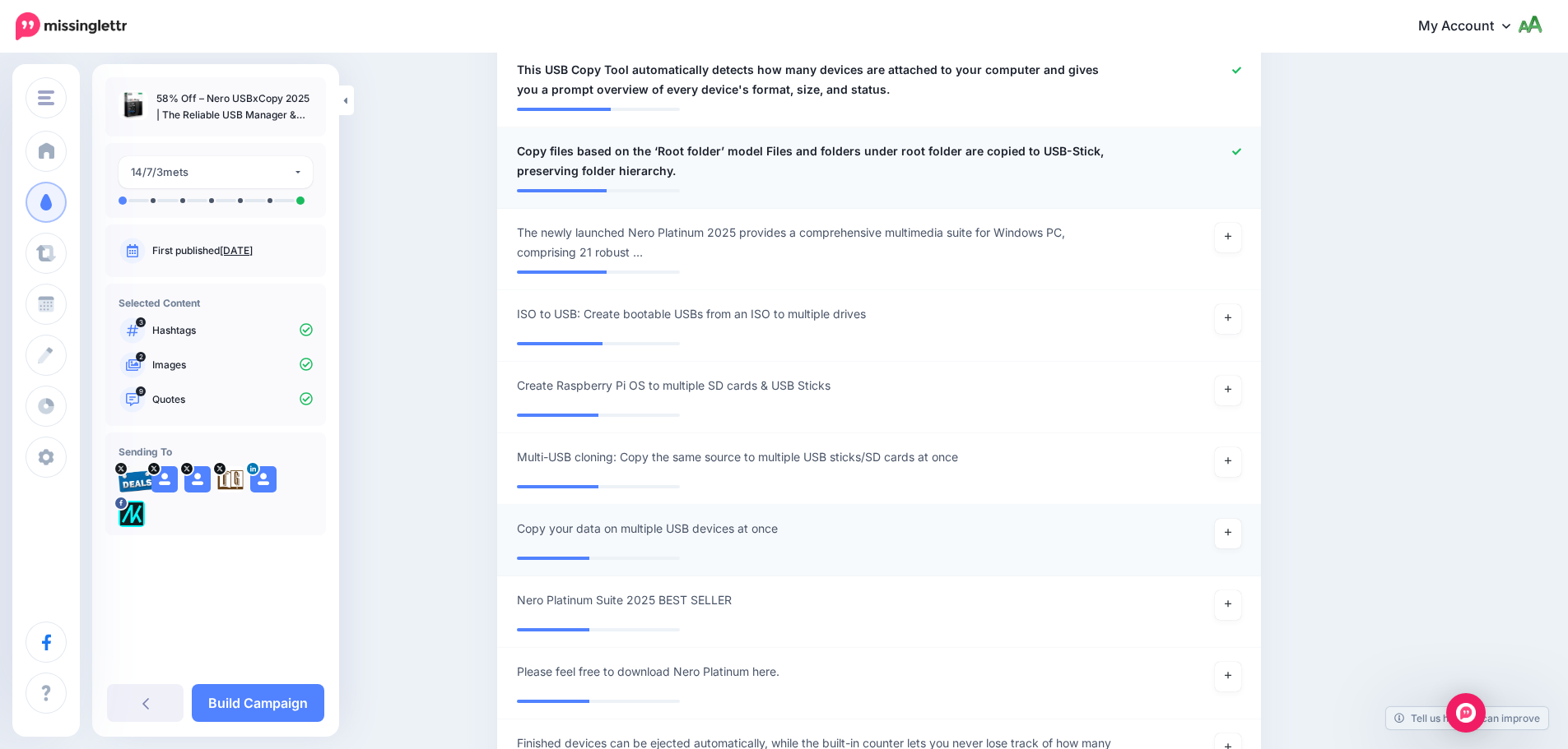
scroll to position [1972, 0]
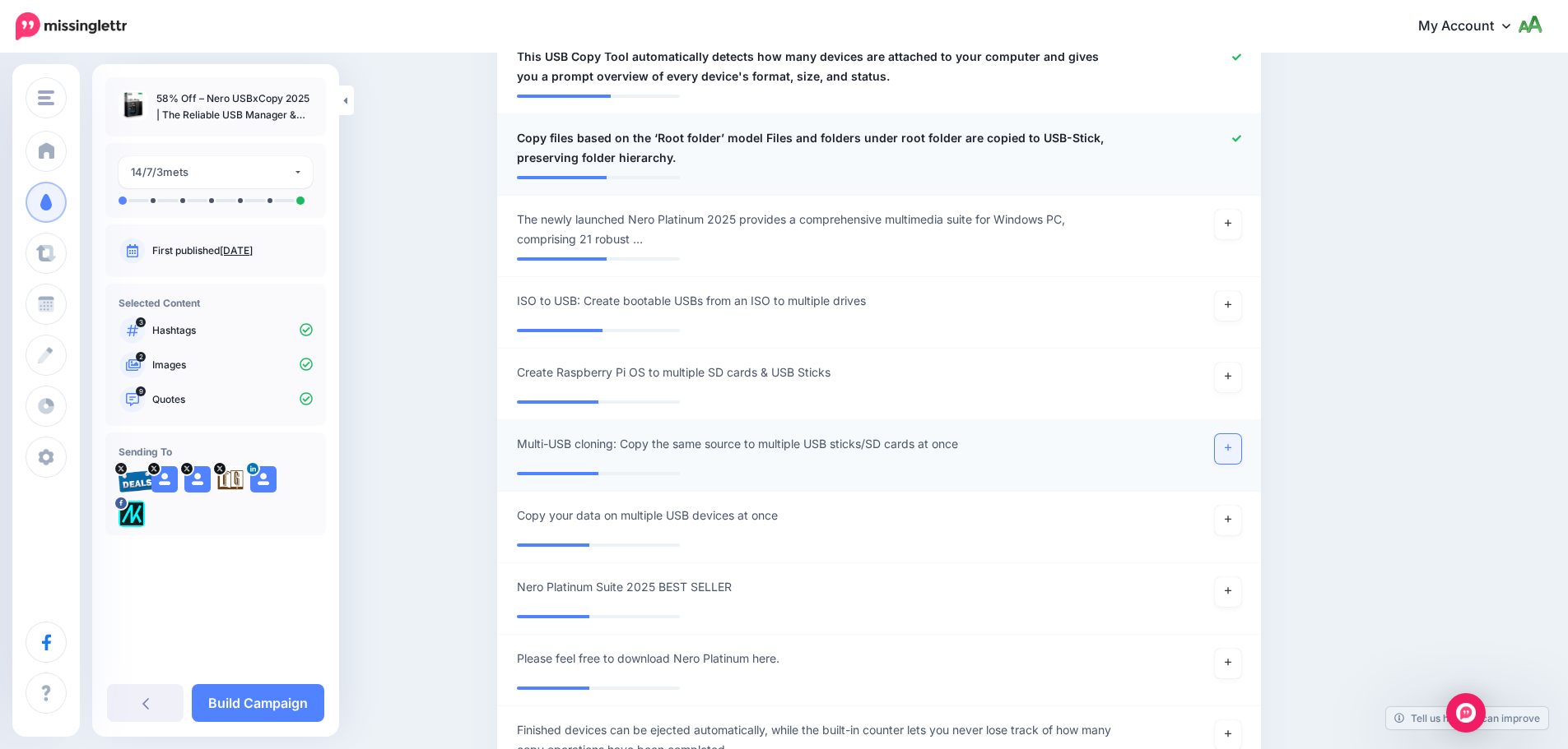
click at [1238, 455] on link at bounding box center [1228, 449] width 27 height 29
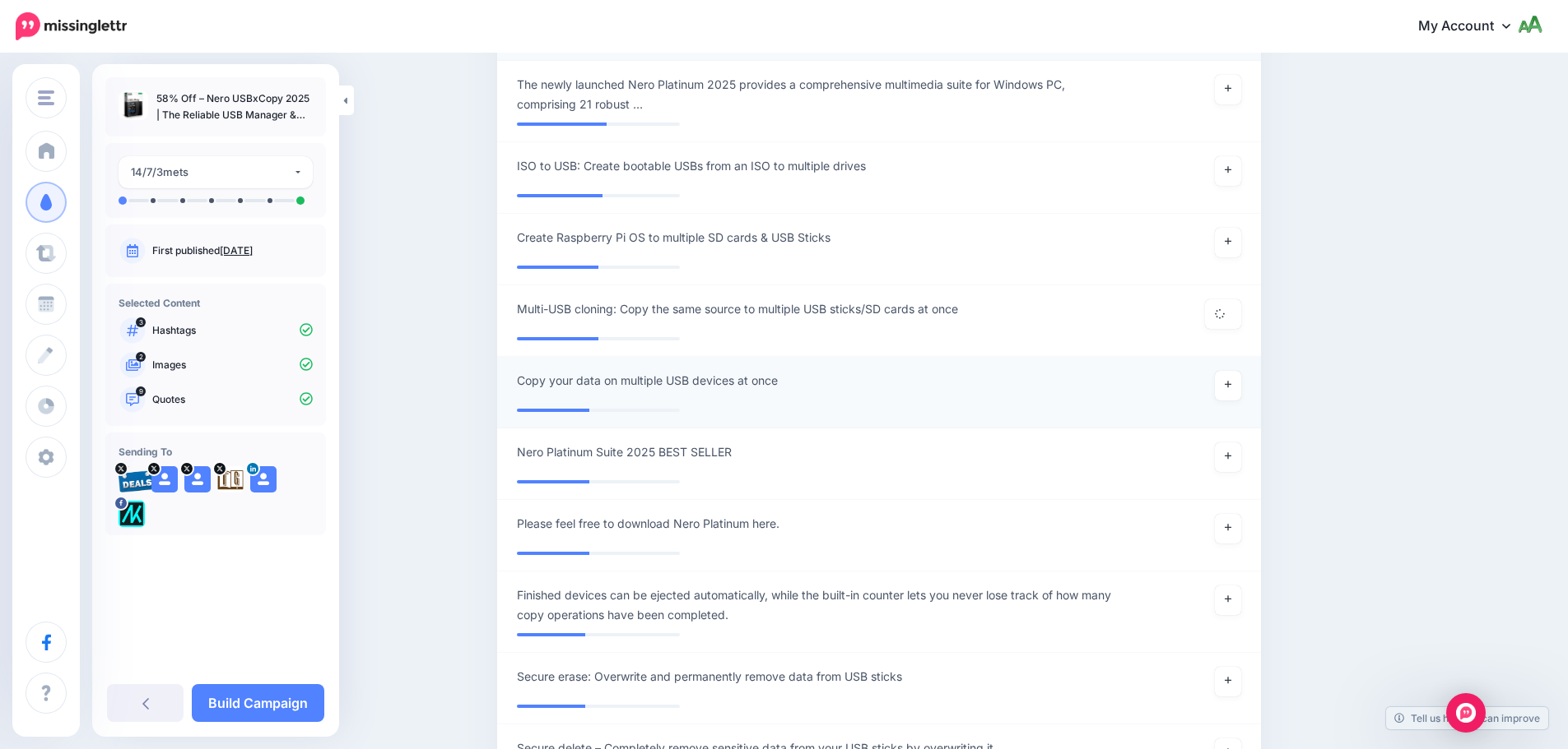
scroll to position [2136, 0]
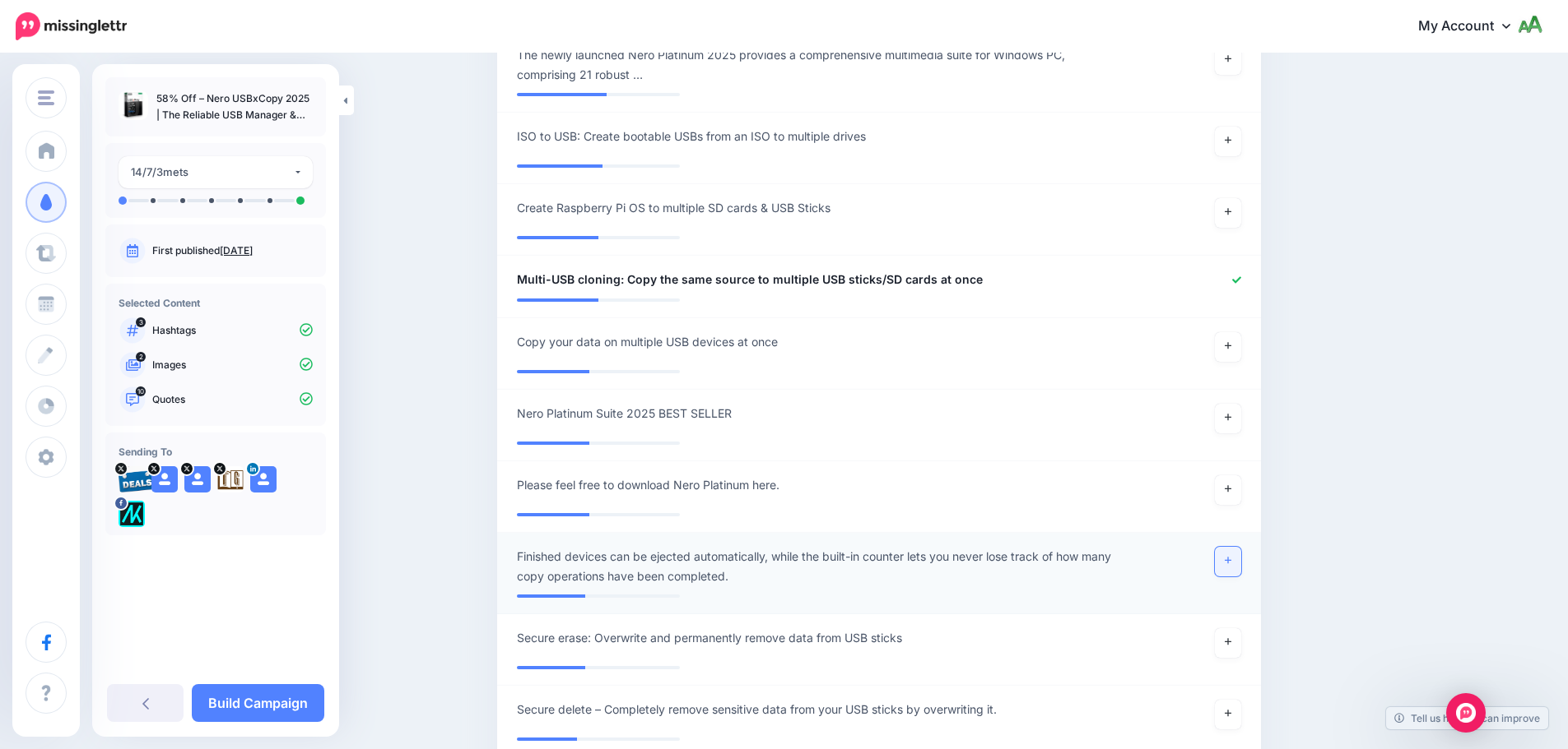
click at [1230, 564] on link at bounding box center [1228, 561] width 27 height 29
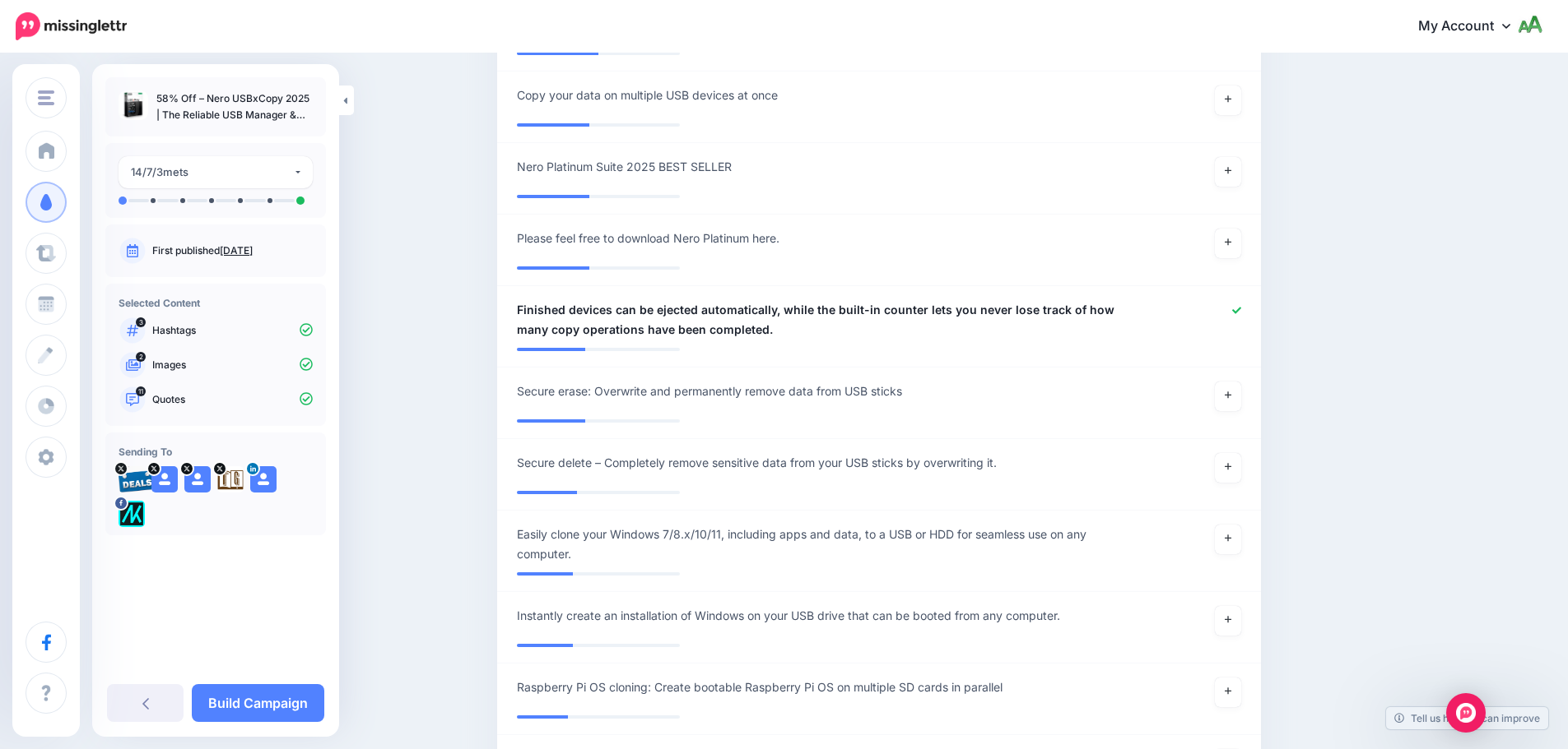
scroll to position [2712, 0]
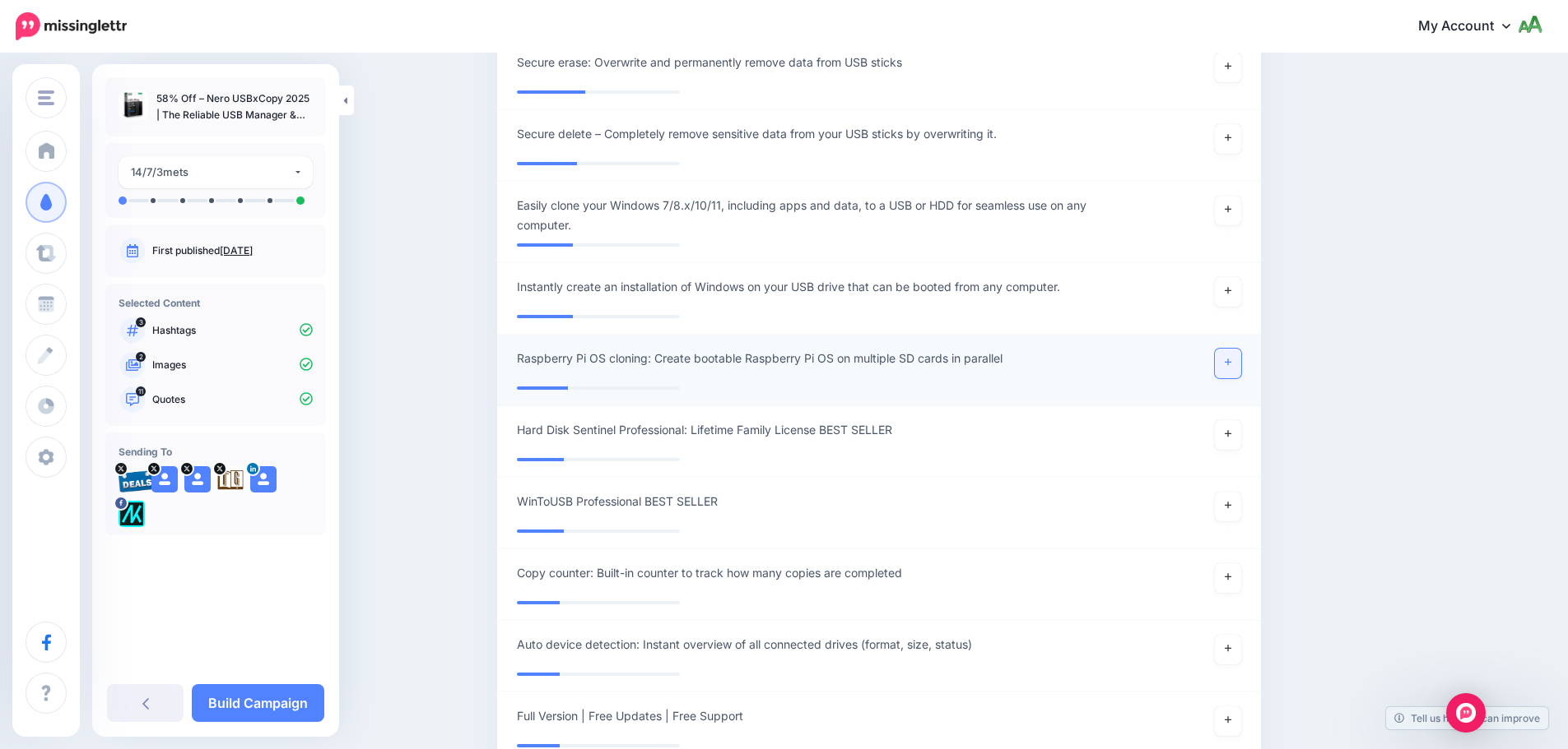
click at [1228, 359] on link at bounding box center [1228, 363] width 27 height 29
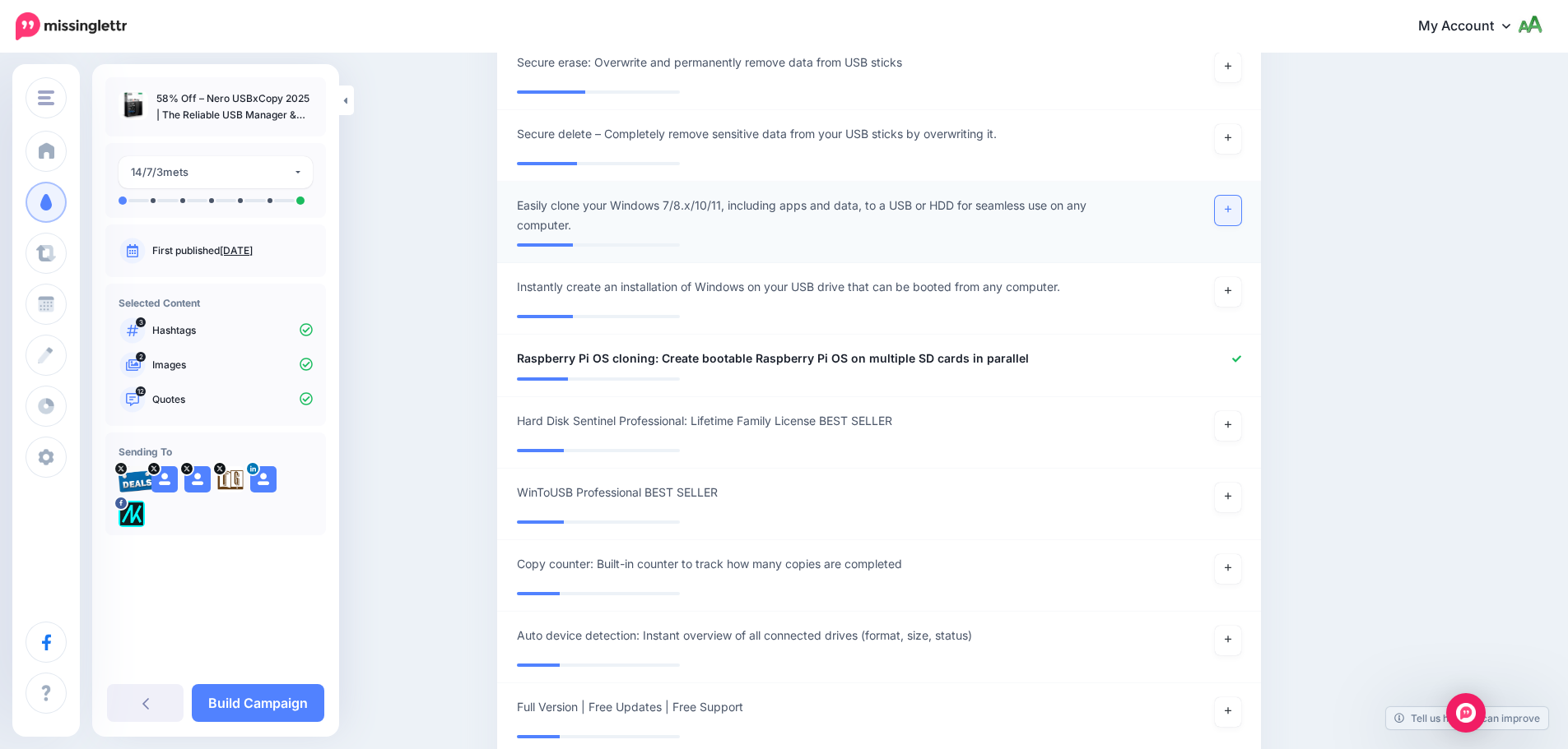
click at [1235, 214] on link at bounding box center [1228, 210] width 27 height 29
click at [261, 700] on link "Build Campaign" at bounding box center [258, 703] width 133 height 38
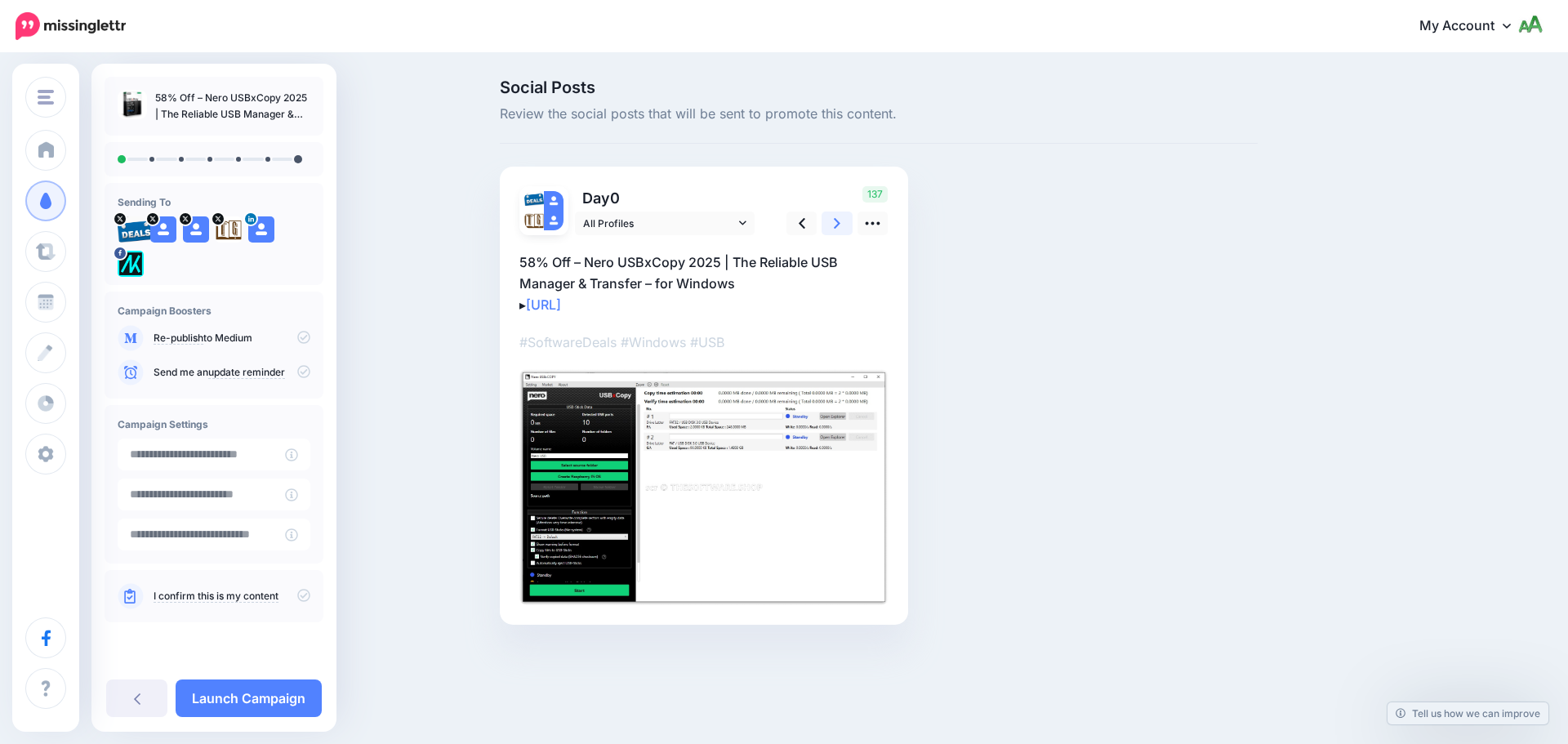
click at [846, 226] on link at bounding box center [837, 223] width 31 height 24
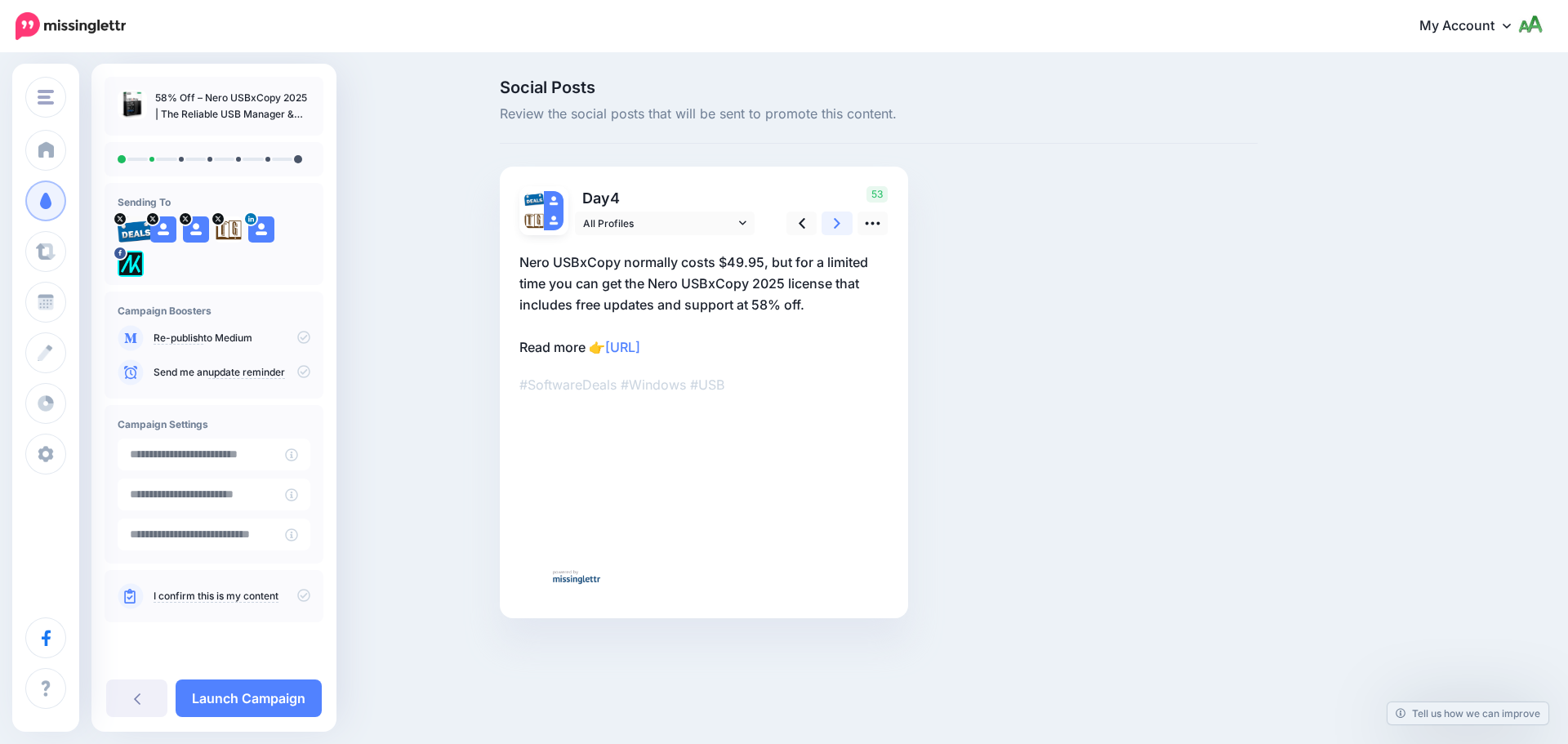
click at [846, 226] on link at bounding box center [837, 223] width 31 height 24
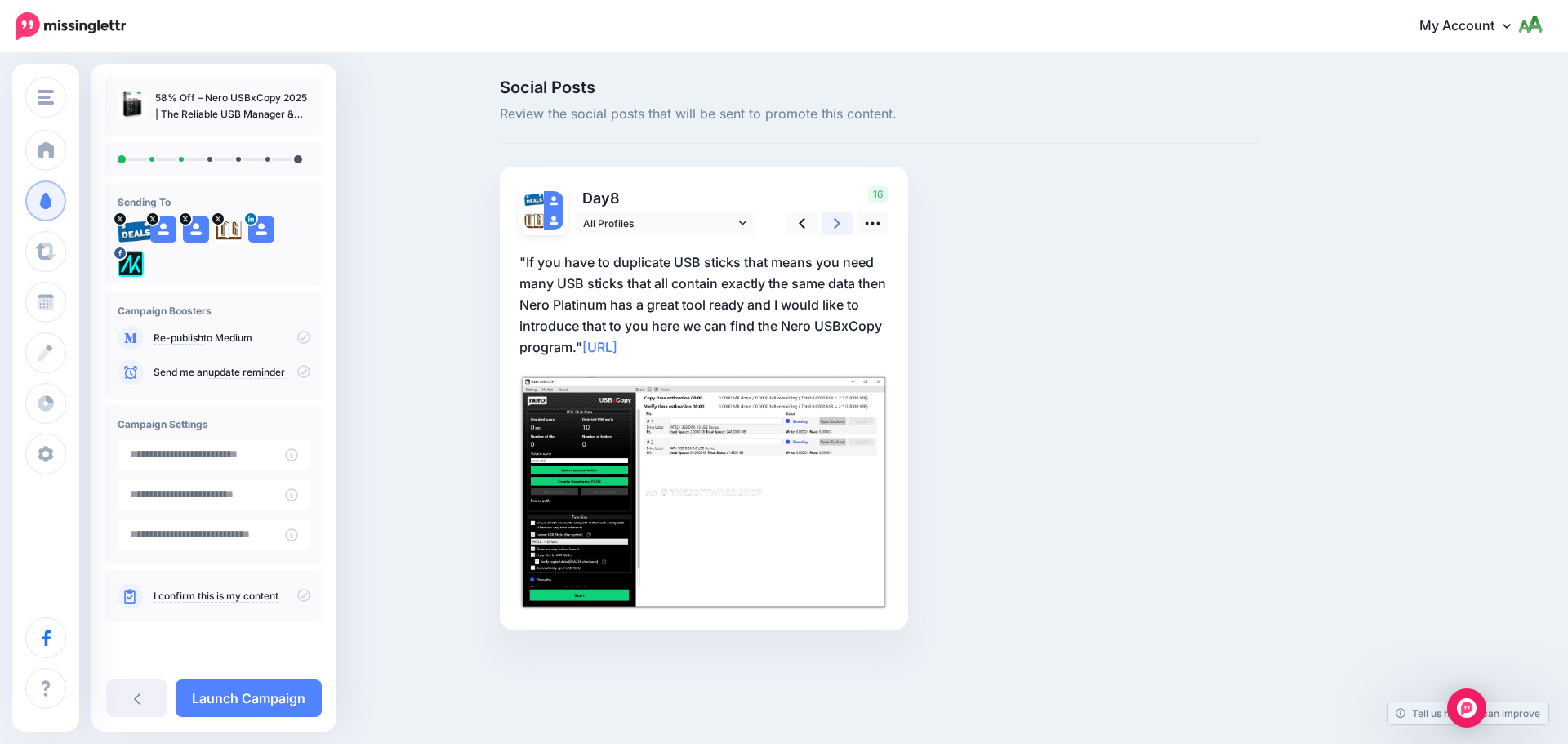
click at [846, 226] on link at bounding box center [837, 223] width 31 height 24
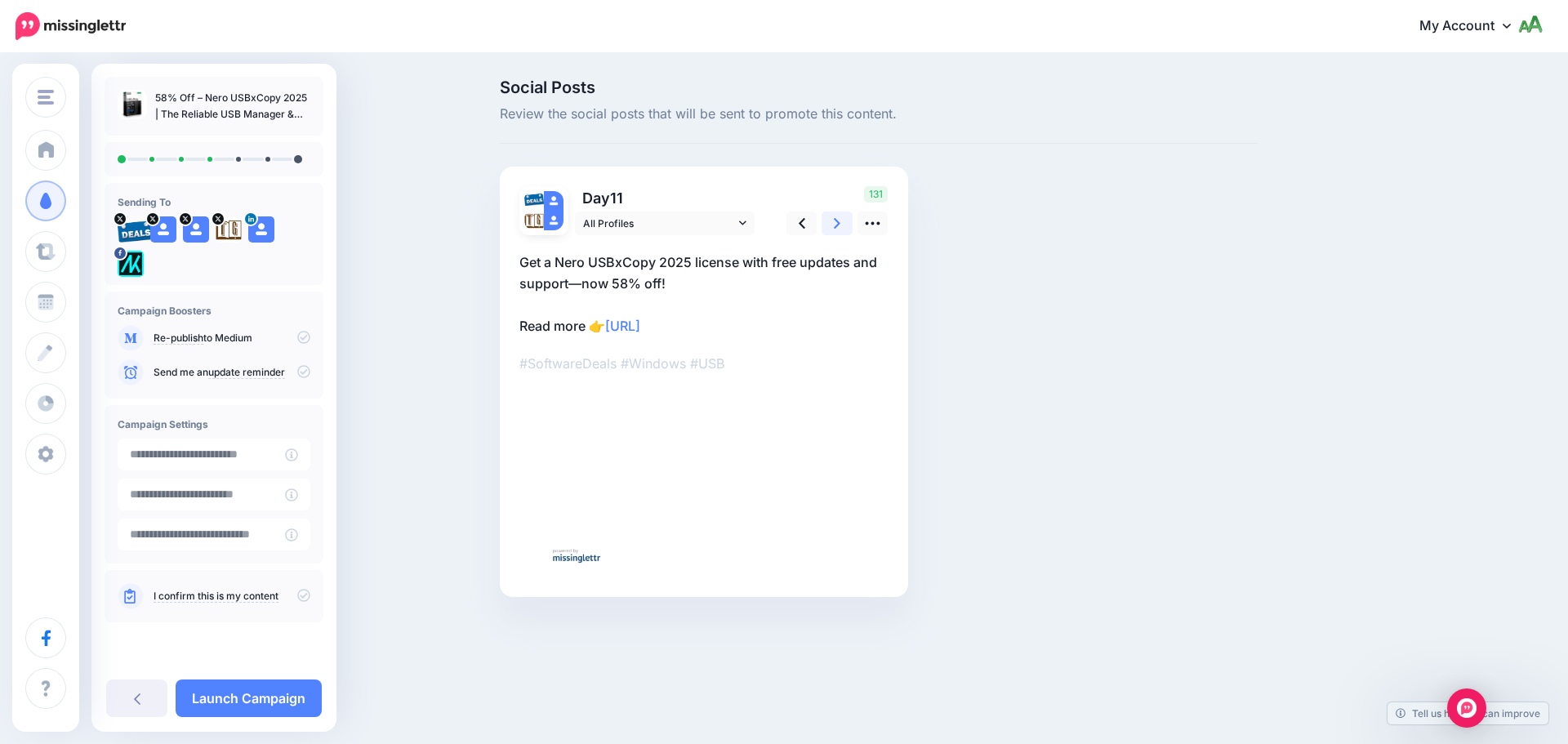
click at [846, 226] on link at bounding box center [837, 223] width 31 height 24
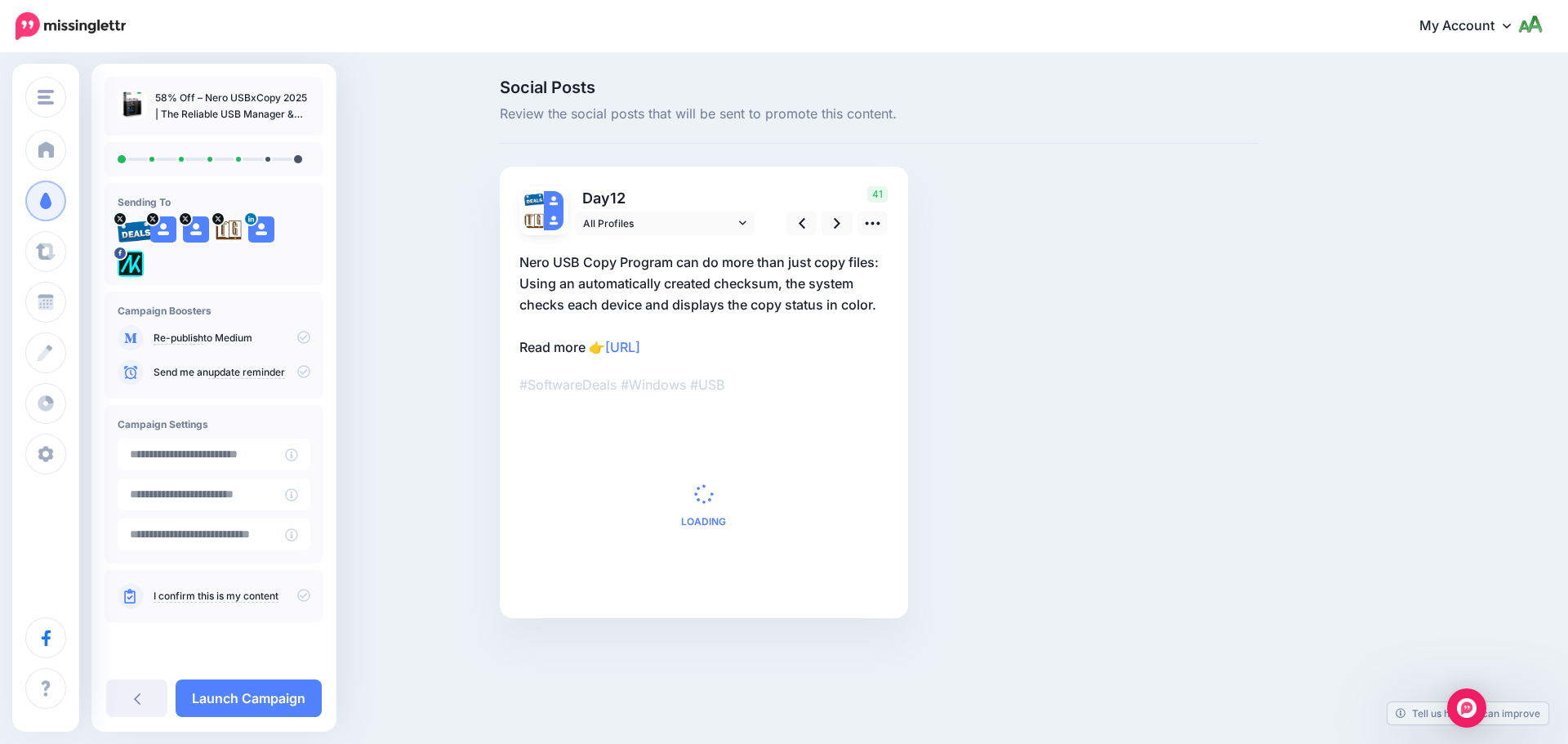
click at [300, 369] on icon at bounding box center [303, 371] width 13 height 13
click at [309, 598] on icon at bounding box center [303, 595] width 13 height 13
click at [302, 369] on icon at bounding box center [303, 371] width 13 height 13
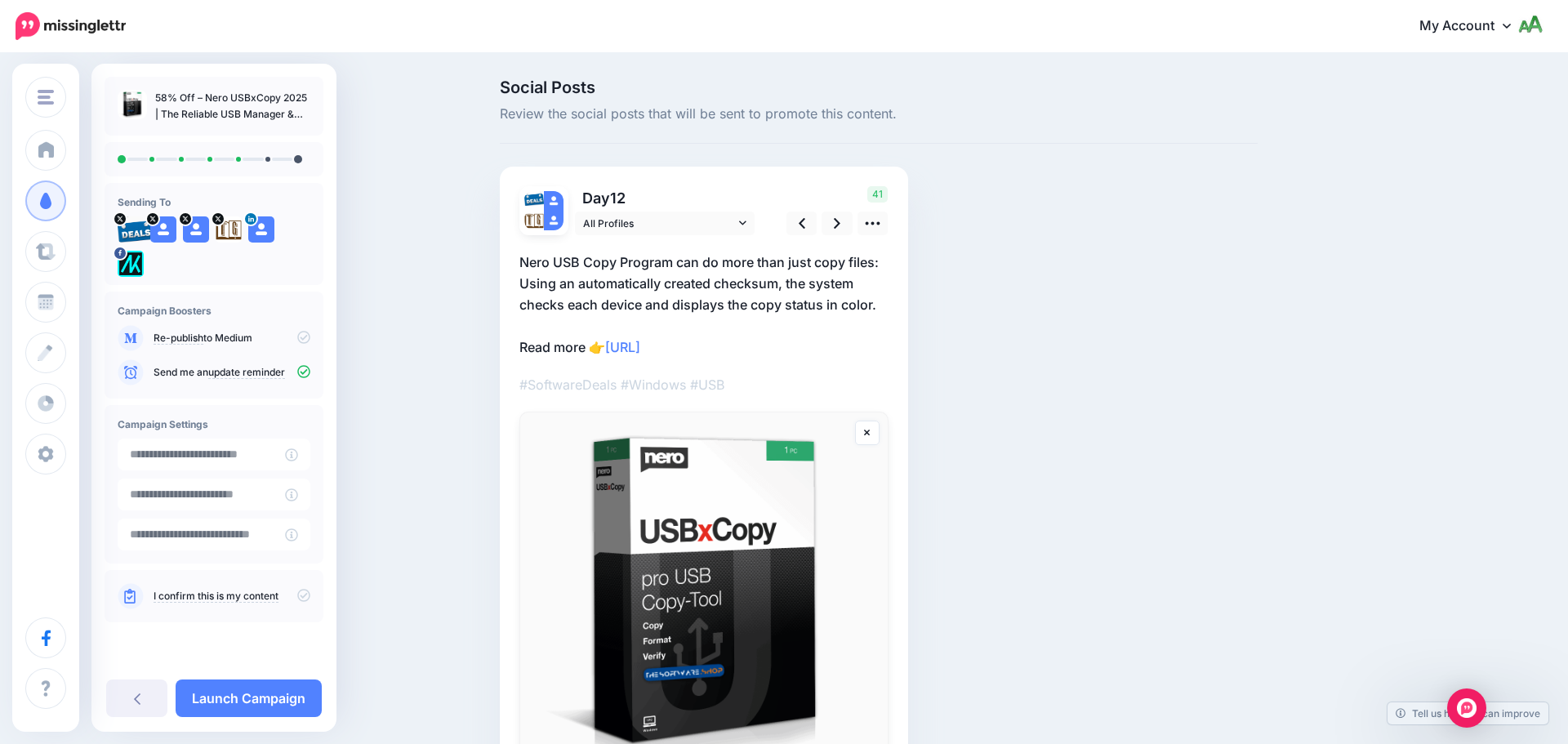
click at [309, 595] on icon at bounding box center [303, 595] width 13 height 13
click at [289, 697] on link "Launch Campaign" at bounding box center [249, 698] width 146 height 38
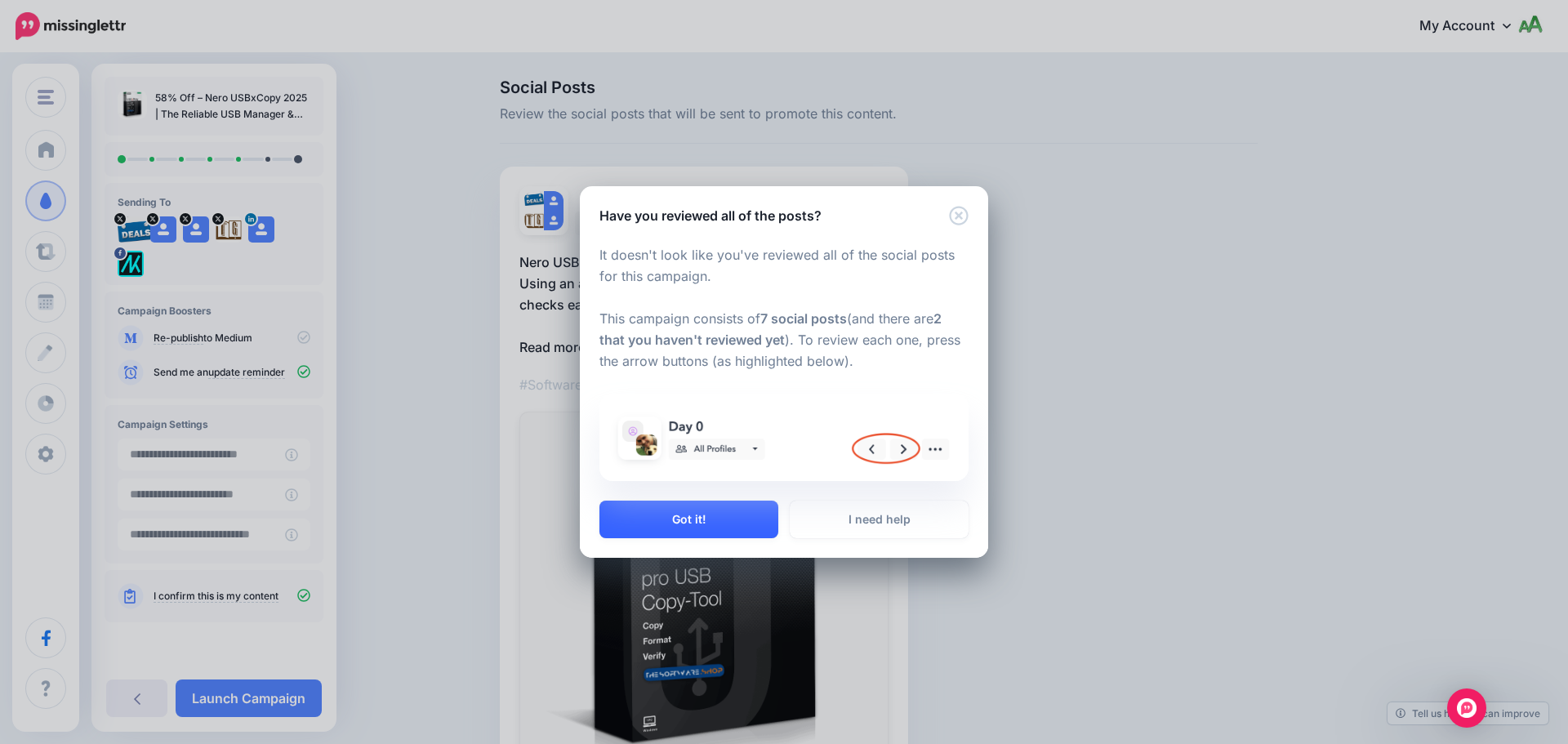
click at [696, 514] on button "Got it!" at bounding box center [688, 520] width 178 height 38
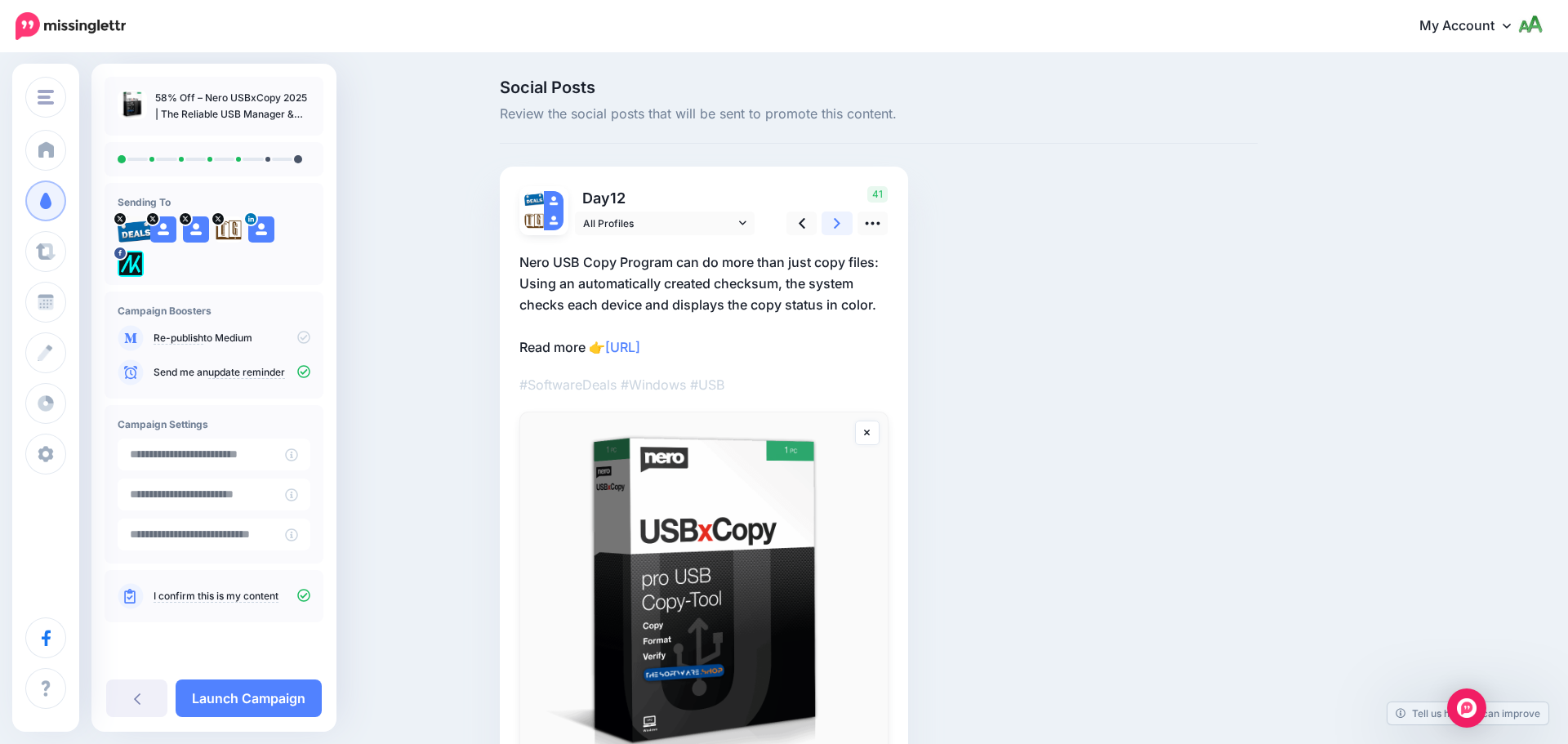
click at [842, 219] on link at bounding box center [837, 223] width 31 height 24
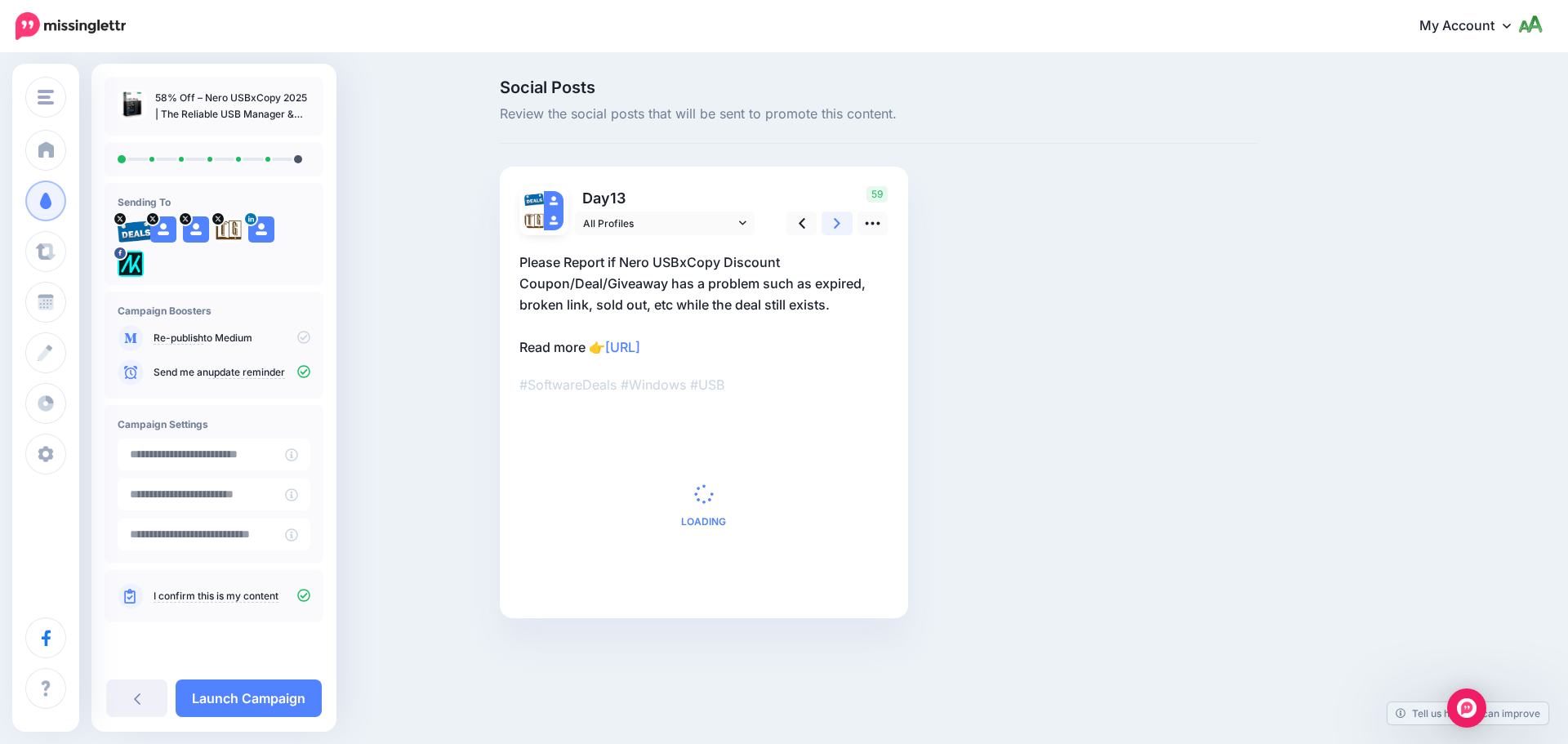
click at [841, 220] on link at bounding box center [837, 223] width 31 height 24
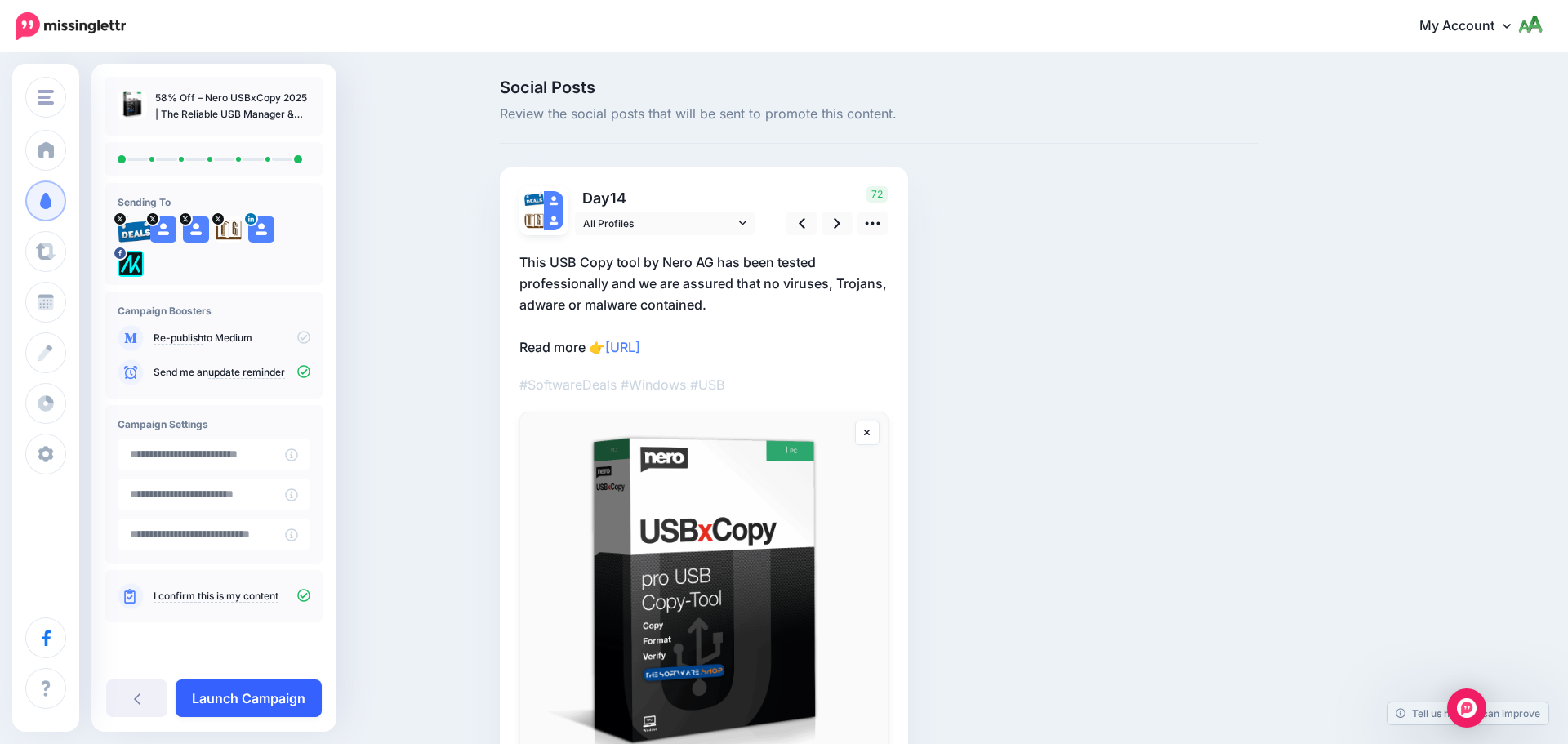
click at [248, 697] on link "Launch Campaign" at bounding box center [249, 698] width 146 height 38
